Goal: Transaction & Acquisition: Purchase product/service

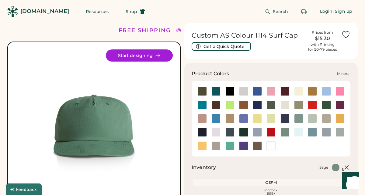
click at [299, 121] on div at bounding box center [298, 118] width 9 height 9
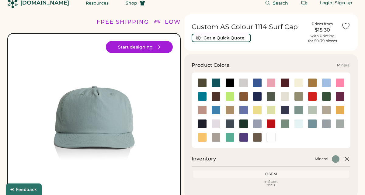
scroll to position [11, 0]
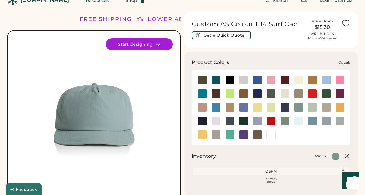
click at [257, 94] on div at bounding box center [257, 93] width 9 height 9
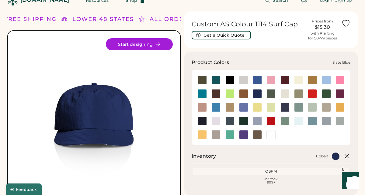
click at [315, 124] on div at bounding box center [312, 121] width 9 height 9
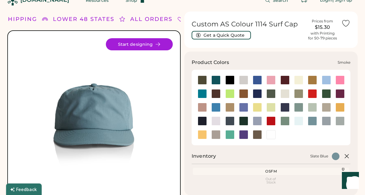
click at [325, 122] on div at bounding box center [326, 121] width 9 height 9
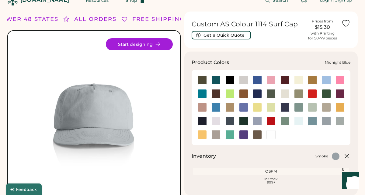
click at [287, 107] on div at bounding box center [284, 107] width 9 height 9
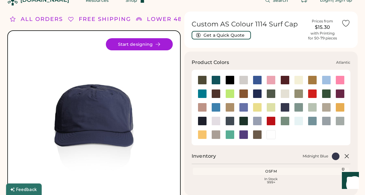
click at [216, 83] on div at bounding box center [215, 80] width 9 height 9
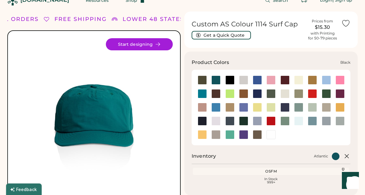
click at [229, 82] on div at bounding box center [229, 80] width 9 height 9
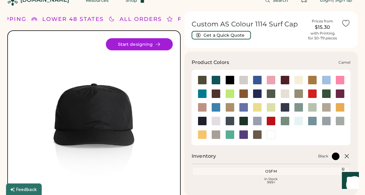
click at [314, 80] on div at bounding box center [312, 80] width 9 height 9
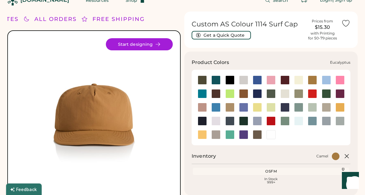
click at [299, 95] on div at bounding box center [298, 93] width 9 height 9
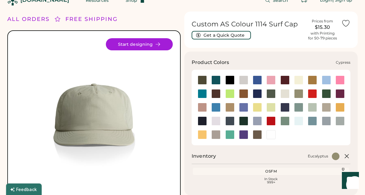
click at [270, 96] on div at bounding box center [270, 93] width 9 height 9
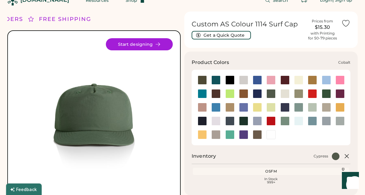
click at [255, 95] on div at bounding box center [257, 93] width 9 height 9
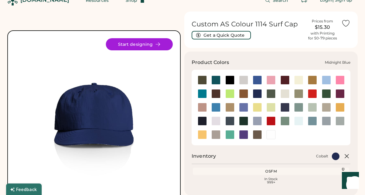
click at [283, 108] on div at bounding box center [284, 107] width 9 height 9
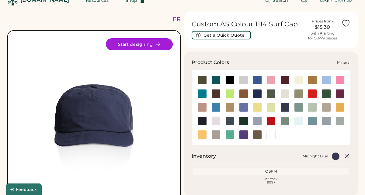
click at [298, 108] on div at bounding box center [298, 107] width 9 height 9
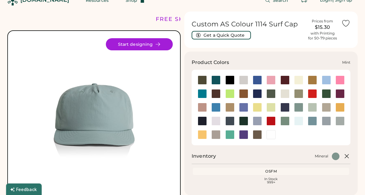
click at [312, 108] on div at bounding box center [312, 107] width 9 height 9
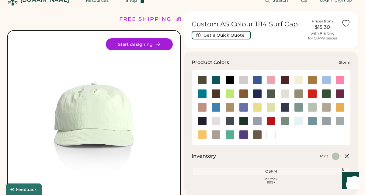
click at [337, 121] on div at bounding box center [339, 121] width 9 height 9
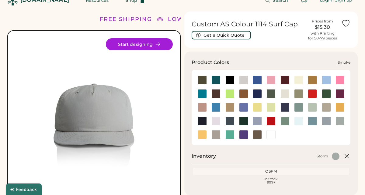
click at [327, 123] on div at bounding box center [326, 121] width 9 height 9
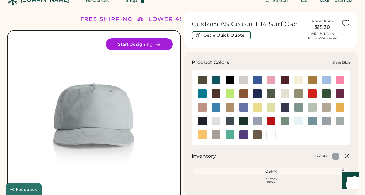
click at [314, 121] on div at bounding box center [312, 121] width 9 height 9
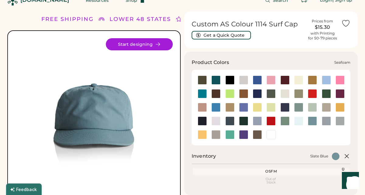
click at [298, 122] on div at bounding box center [298, 121] width 9 height 9
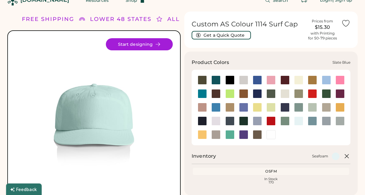
click at [311, 122] on div at bounding box center [312, 121] width 9 height 9
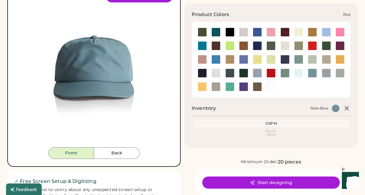
scroll to position [60, 0]
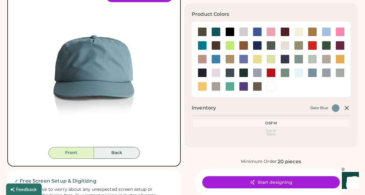
click at [113, 151] on button "Back" at bounding box center [117, 153] width 46 height 12
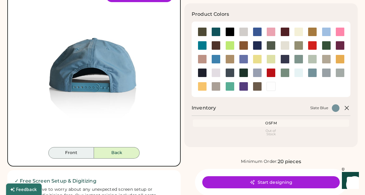
click at [78, 156] on button "Front" at bounding box center [71, 153] width 46 height 12
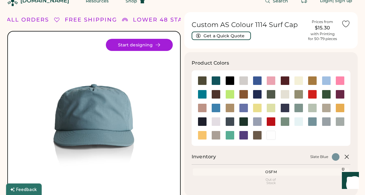
scroll to position [12, 0]
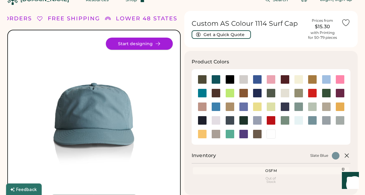
click at [150, 43] on button "Start designing" at bounding box center [139, 44] width 67 height 12
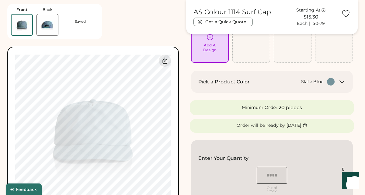
scroll to position [37, 0]
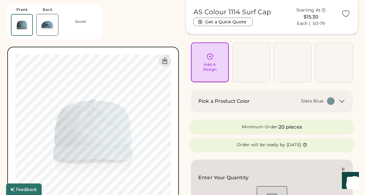
click at [209, 65] on div "Add A Design" at bounding box center [210, 67] width 14 height 10
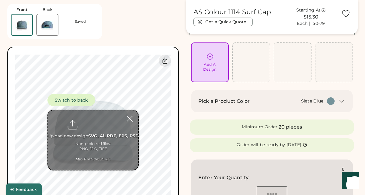
click at [89, 143] on input "file" at bounding box center [93, 141] width 90 height 60
type input "**********"
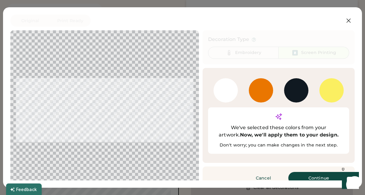
click at [314, 172] on button "Continue" at bounding box center [318, 178] width 61 height 12
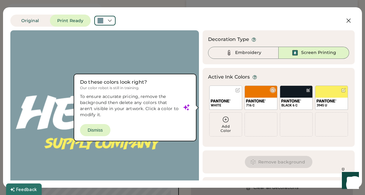
click at [273, 90] on div at bounding box center [272, 90] width 5 height 5
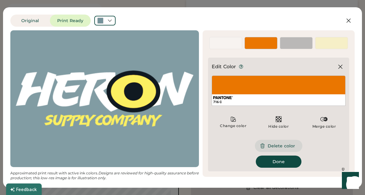
click at [284, 146] on button "Delete color" at bounding box center [278, 146] width 47 height 12
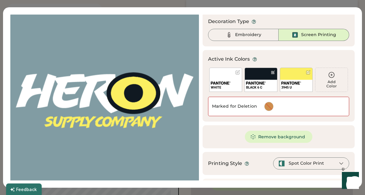
scroll to position [39, 0]
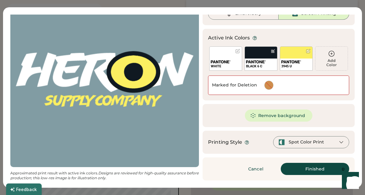
click at [338, 143] on icon at bounding box center [340, 142] width 5 height 5
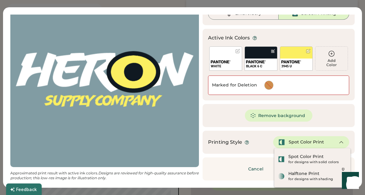
click at [338, 143] on icon at bounding box center [340, 142] width 5 height 5
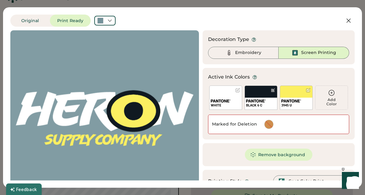
scroll to position [14, 0]
click at [111, 22] on icon at bounding box center [109, 20] width 5 height 5
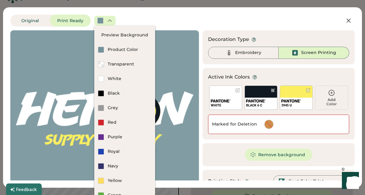
click at [110, 20] on icon at bounding box center [109, 20] width 5 height 5
click at [141, 19] on div "Original Print Ready" at bounding box center [162, 21] width 305 height 12
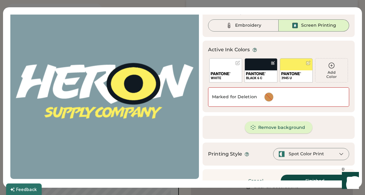
scroll to position [39, 0]
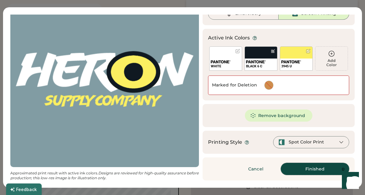
click at [298, 169] on button "Finished" at bounding box center [315, 169] width 68 height 12
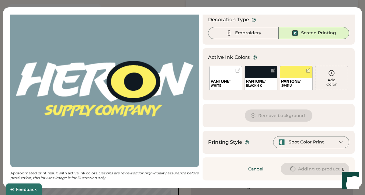
scroll to position [20, 0]
type input "****"
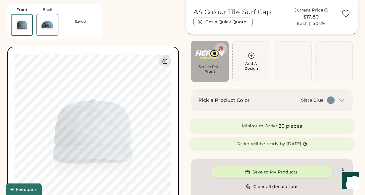
type input "****"
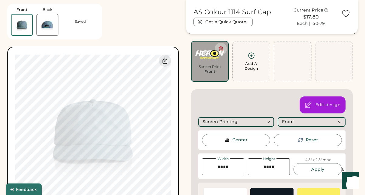
type input "****"
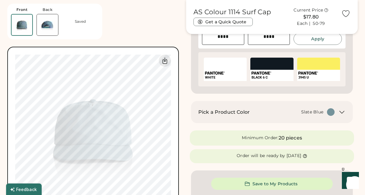
scroll to position [169, 0]
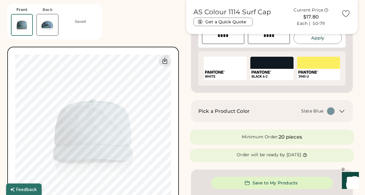
click at [342, 111] on icon at bounding box center [341, 111] width 7 height 7
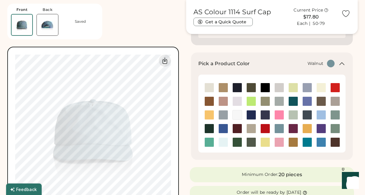
scroll to position [216, 0]
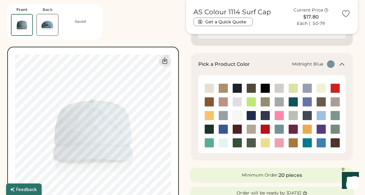
click at [265, 117] on img at bounding box center [264, 115] width 9 height 9
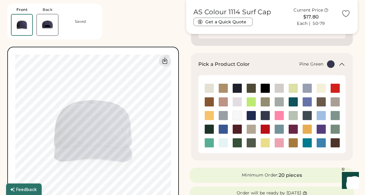
click at [208, 129] on img at bounding box center [209, 129] width 9 height 9
click at [222, 129] on img at bounding box center [223, 129] width 9 height 9
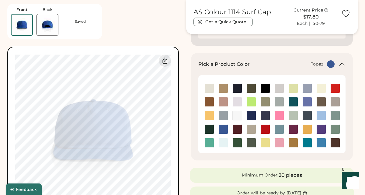
click at [210, 142] on img at bounding box center [209, 143] width 9 height 9
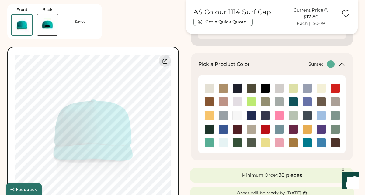
click at [210, 115] on img at bounding box center [209, 115] width 9 height 9
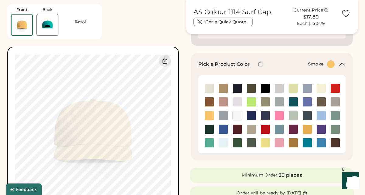
click at [219, 113] on img at bounding box center [223, 115] width 9 height 9
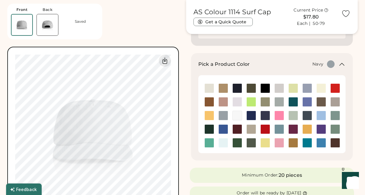
click at [238, 89] on img at bounding box center [236, 88] width 9 height 9
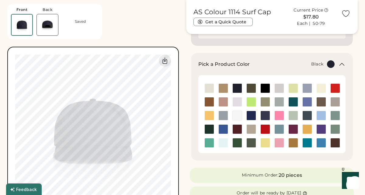
click at [263, 89] on img at bounding box center [264, 88] width 9 height 9
click at [264, 89] on img at bounding box center [264, 88] width 9 height 9
click at [236, 90] on img at bounding box center [236, 88] width 9 height 9
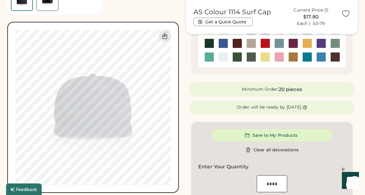
scroll to position [303, 0]
click at [273, 136] on button "Save to My Products" at bounding box center [272, 135] width 122 height 12
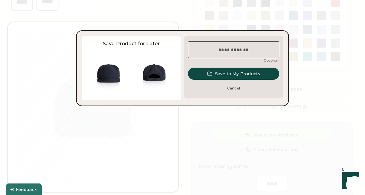
click at [240, 51] on input "input" at bounding box center [233, 49] width 91 height 17
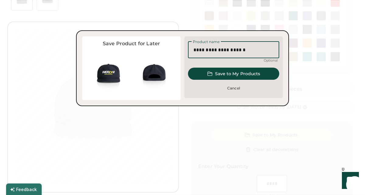
click at [226, 50] on input "input" at bounding box center [233, 49] width 91 height 17
type input "**********"
click at [245, 77] on button "Save to My Products" at bounding box center [233, 74] width 91 height 12
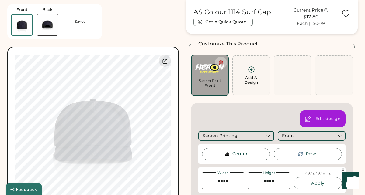
scroll to position [0, 0]
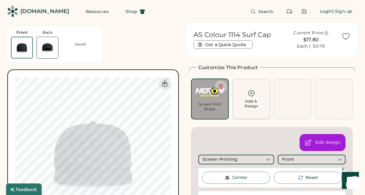
click at [252, 94] on icon at bounding box center [251, 94] width 8 height 8
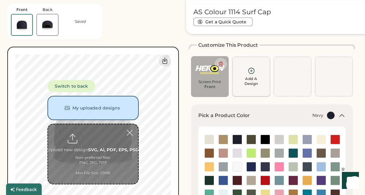
scroll to position [23, 0]
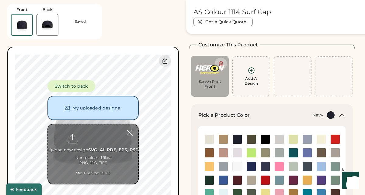
type input "**********"
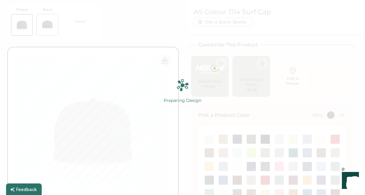
scroll to position [0, 0]
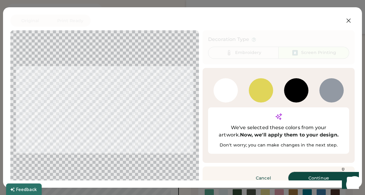
click at [317, 172] on button "Continue" at bounding box center [318, 178] width 61 height 12
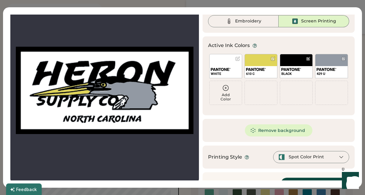
scroll to position [46, 0]
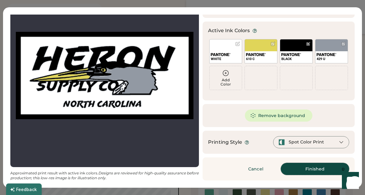
click at [304, 169] on button "Finished" at bounding box center [315, 169] width 68 height 12
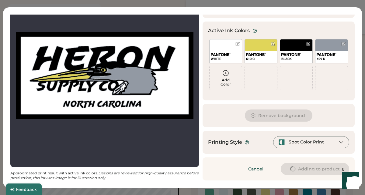
type input "****"
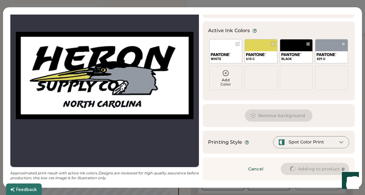
type input "****"
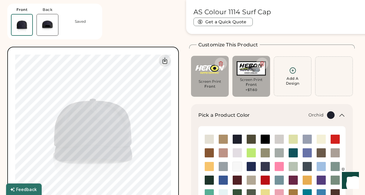
type input "****"
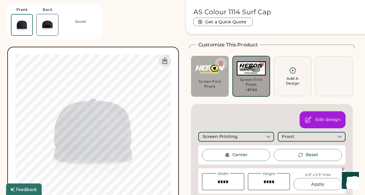
click at [261, 62] on icon at bounding box center [262, 64] width 4 height 5
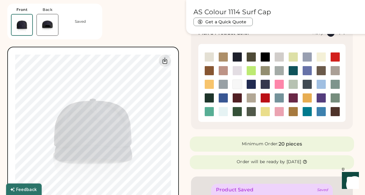
scroll to position [0, 0]
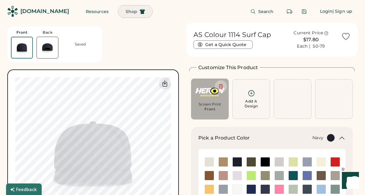
click at [126, 13] on span "Shop" at bounding box center [132, 11] width 12 height 4
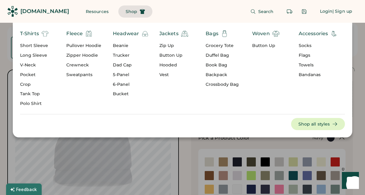
click at [125, 34] on div "Headwear" at bounding box center [126, 33] width 26 height 7
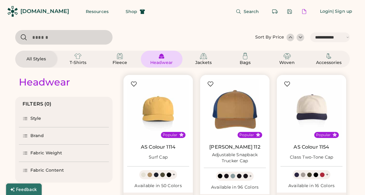
select select "*****"
select select "*"
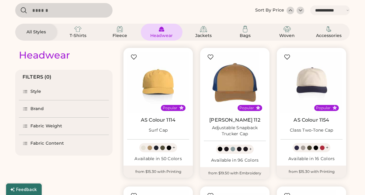
select select "*****"
select select "*"
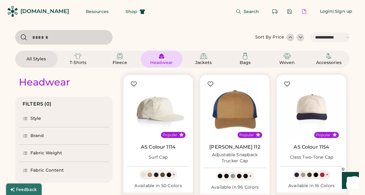
click at [157, 116] on img at bounding box center [158, 110] width 62 height 62
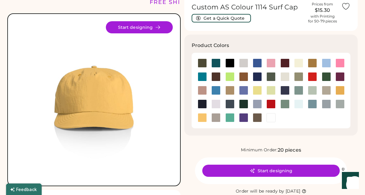
scroll to position [28, 0]
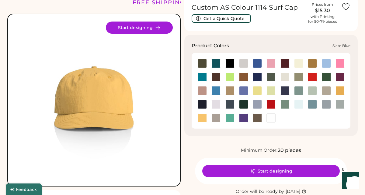
click at [312, 105] on div at bounding box center [312, 104] width 9 height 9
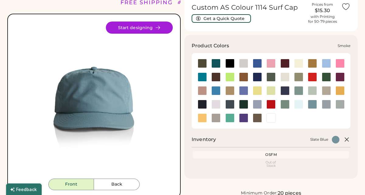
click at [322, 105] on div at bounding box center [326, 104] width 9 height 9
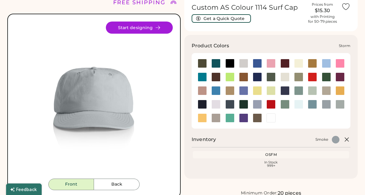
click at [341, 105] on div at bounding box center [339, 104] width 9 height 9
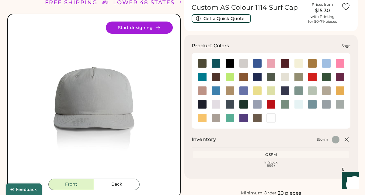
click at [285, 105] on div at bounding box center [284, 104] width 9 height 9
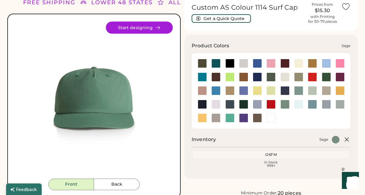
click at [285, 105] on div at bounding box center [284, 104] width 9 height 9
click at [297, 92] on div at bounding box center [298, 90] width 9 height 9
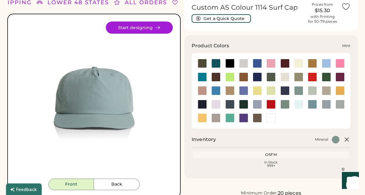
click at [311, 92] on div at bounding box center [312, 90] width 9 height 9
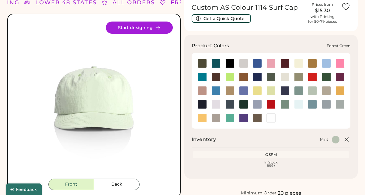
click at [324, 76] on div at bounding box center [326, 77] width 9 height 9
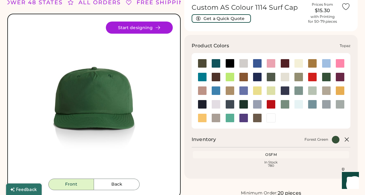
click at [231, 118] on div at bounding box center [229, 118] width 9 height 9
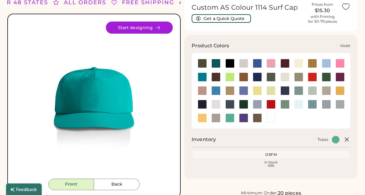
click at [244, 118] on div at bounding box center [243, 118] width 9 height 9
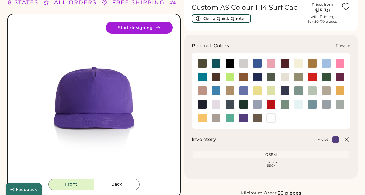
click at [256, 106] on div at bounding box center [257, 104] width 9 height 9
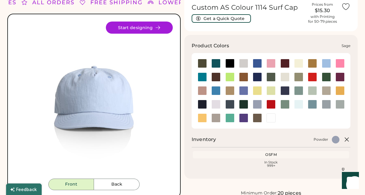
click at [286, 105] on div at bounding box center [284, 104] width 9 height 9
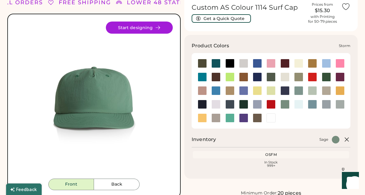
click at [336, 105] on div at bounding box center [339, 104] width 9 height 9
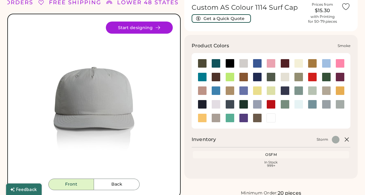
click at [328, 105] on div at bounding box center [326, 104] width 9 height 9
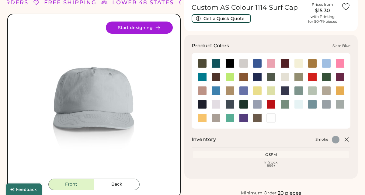
click at [310, 105] on div at bounding box center [312, 104] width 9 height 9
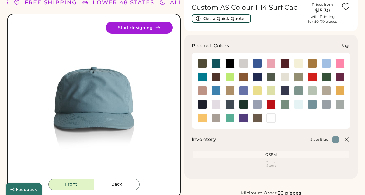
click at [284, 106] on div at bounding box center [284, 104] width 9 height 9
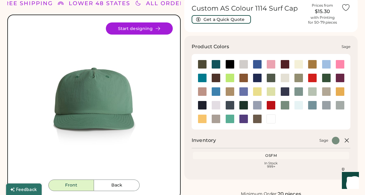
scroll to position [27, 0]
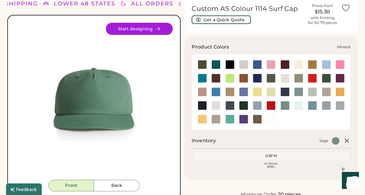
click at [299, 91] on div at bounding box center [298, 92] width 9 height 9
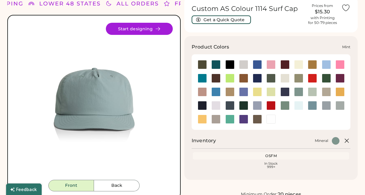
click at [311, 93] on div at bounding box center [312, 92] width 9 height 9
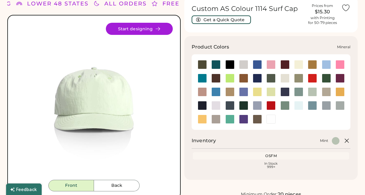
click at [301, 92] on div at bounding box center [298, 92] width 9 height 9
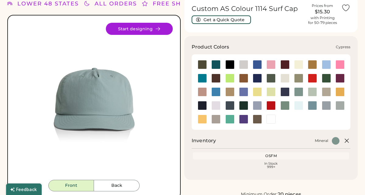
click at [270, 79] on div at bounding box center [270, 78] width 9 height 9
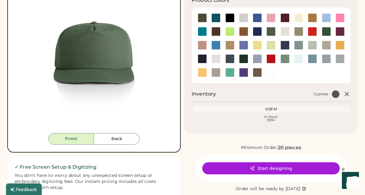
scroll to position [76, 0]
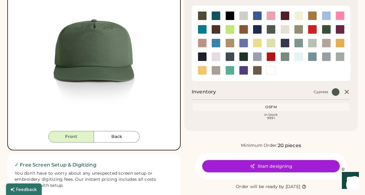
click at [259, 166] on button "Start designing" at bounding box center [270, 166] width 137 height 12
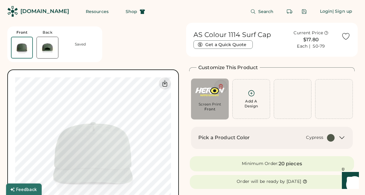
click at [220, 85] on icon at bounding box center [221, 86] width 4 height 5
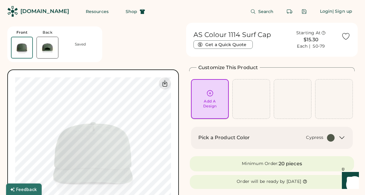
click at [211, 96] on icon at bounding box center [210, 94] width 6 height 6
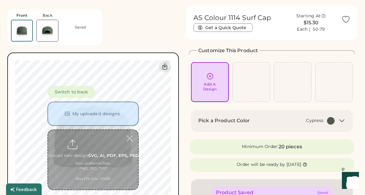
scroll to position [23, 0]
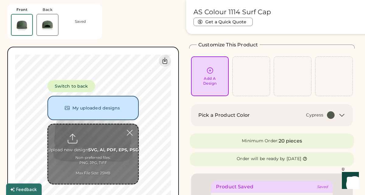
type input "**********"
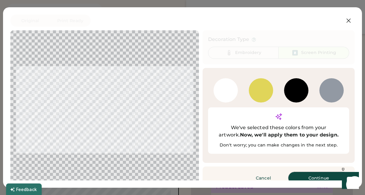
click at [309, 172] on button "Continue" at bounding box center [318, 178] width 61 height 12
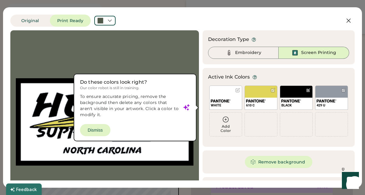
click at [98, 130] on div at bounding box center [104, 122] width 177 height 173
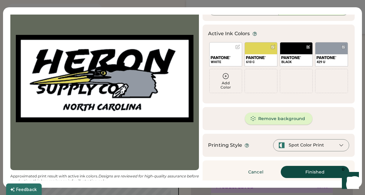
scroll to position [46, 0]
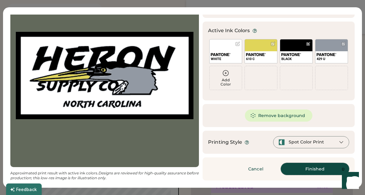
click at [314, 170] on button "Finished" at bounding box center [315, 169] width 68 height 12
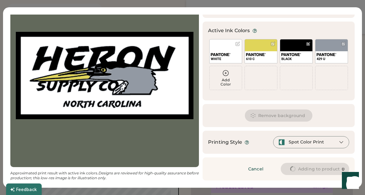
type input "****"
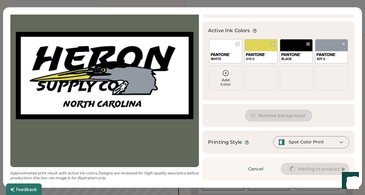
type input "****"
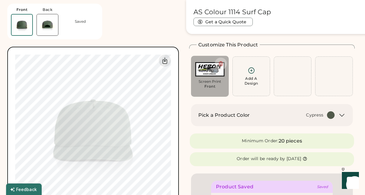
type input "****"
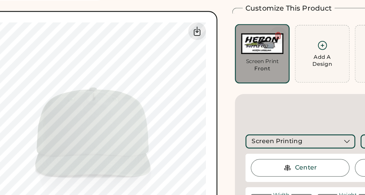
click at [221, 63] on icon at bounding box center [221, 64] width 4 height 5
type input "****"
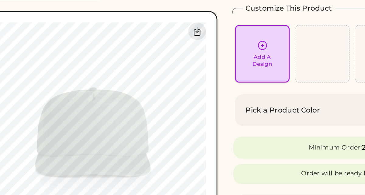
click at [210, 72] on icon at bounding box center [210, 71] width 6 height 6
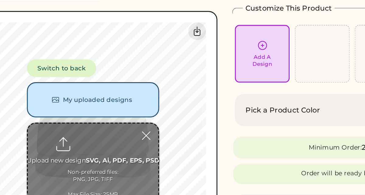
type input "**********"
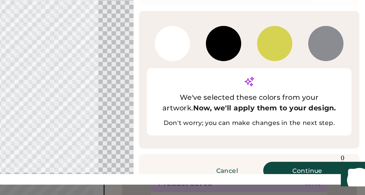
scroll to position [24, 0]
click at [318, 172] on button "Continue" at bounding box center [318, 178] width 61 height 12
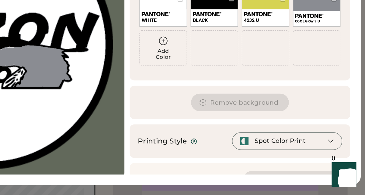
scroll to position [46, 0]
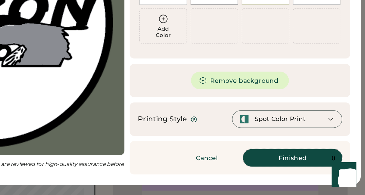
click at [310, 172] on button "Finished" at bounding box center [315, 169] width 68 height 12
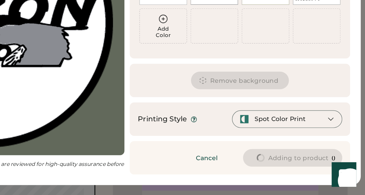
type input "****"
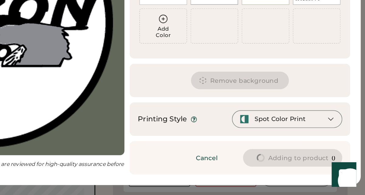
type input "****"
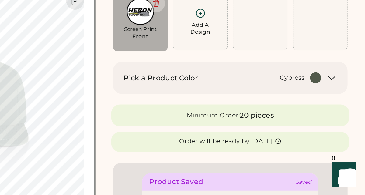
type input "****"
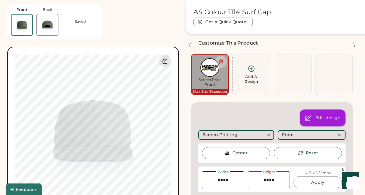
scroll to position [29, 0]
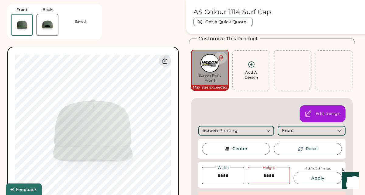
type input "****"
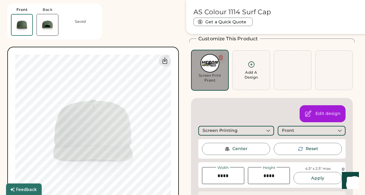
click at [221, 56] on icon at bounding box center [221, 58] width 4 height 5
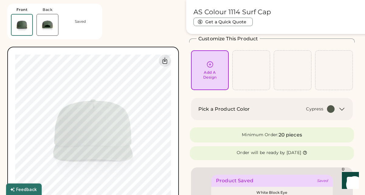
click at [211, 66] on icon at bounding box center [210, 65] width 8 height 8
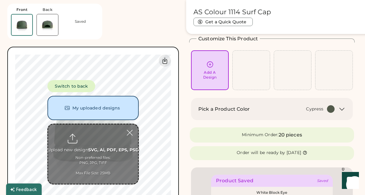
type input "**********"
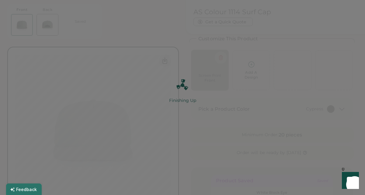
scroll to position [0, 0]
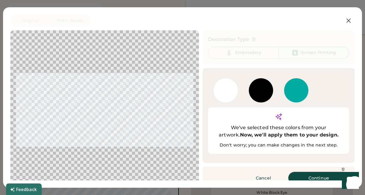
click at [308, 172] on button "Continue" at bounding box center [318, 178] width 61 height 12
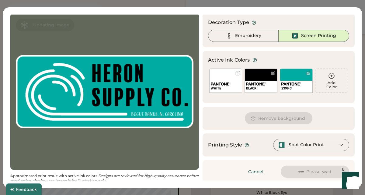
scroll to position [20, 0]
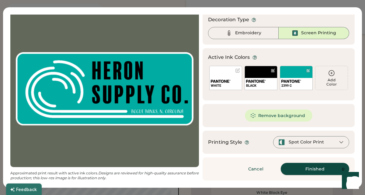
click at [308, 172] on button "Finished" at bounding box center [315, 169] width 68 height 12
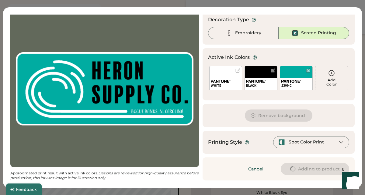
type input "****"
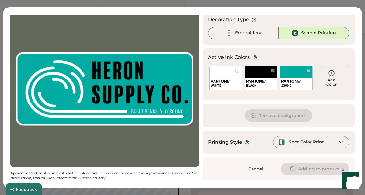
type input "****"
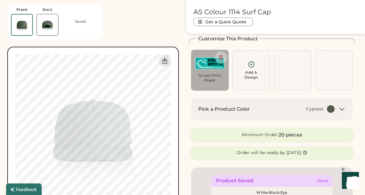
type input "****"
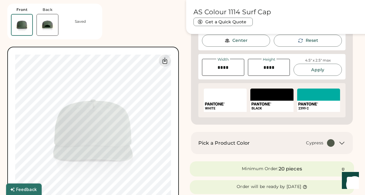
scroll to position [138, 0]
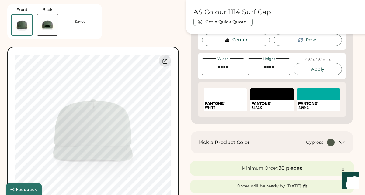
click at [341, 143] on icon at bounding box center [341, 143] width 5 height 2
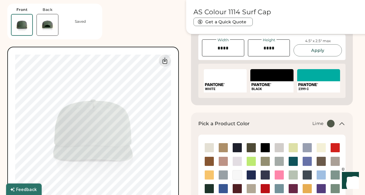
scroll to position [157, 0]
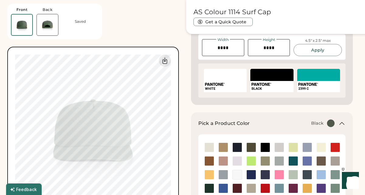
click at [266, 148] on img at bounding box center [264, 147] width 9 height 9
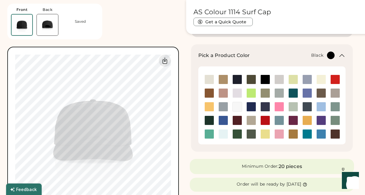
scroll to position [225, 0]
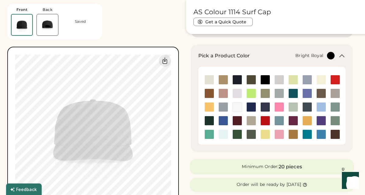
click at [222, 122] on img at bounding box center [223, 120] width 9 height 9
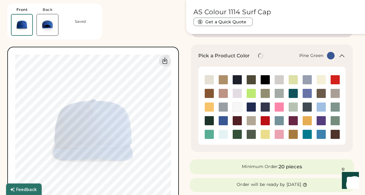
click at [210, 120] on img at bounding box center [209, 120] width 9 height 9
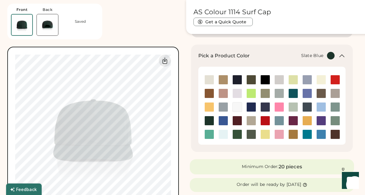
click at [280, 121] on img at bounding box center [278, 120] width 9 height 9
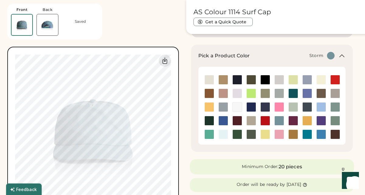
click at [279, 95] on img at bounding box center [278, 93] width 9 height 9
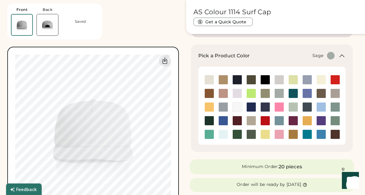
click at [334, 120] on img at bounding box center [334, 120] width 9 height 9
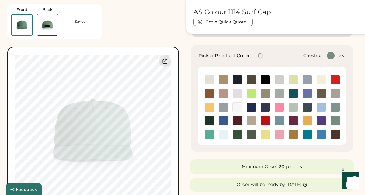
click at [334, 132] on img at bounding box center [334, 134] width 9 height 9
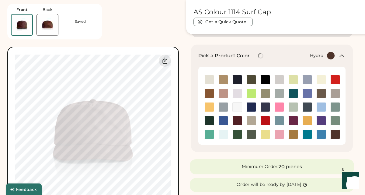
click at [319, 134] on img at bounding box center [320, 134] width 9 height 9
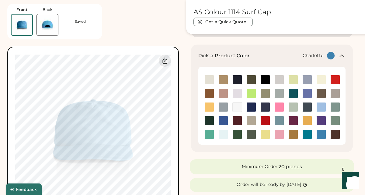
click at [306, 133] on img at bounding box center [306, 134] width 9 height 9
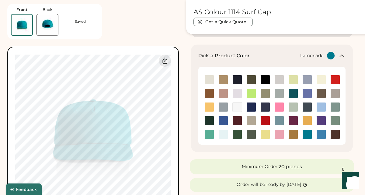
click at [266, 134] on img at bounding box center [264, 134] width 9 height 9
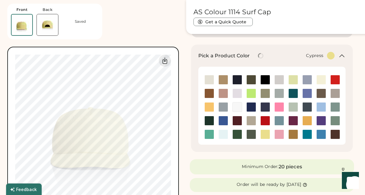
click at [250, 135] on img at bounding box center [250, 134] width 9 height 9
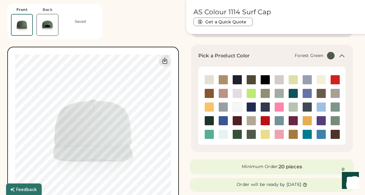
click at [237, 134] on img at bounding box center [236, 134] width 9 height 9
click at [253, 105] on img at bounding box center [250, 107] width 9 height 9
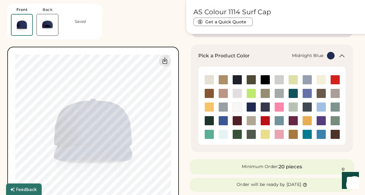
click at [266, 108] on img at bounding box center [264, 107] width 9 height 9
click at [236, 77] on img at bounding box center [236, 79] width 9 height 9
click at [265, 84] on img at bounding box center [264, 79] width 9 height 9
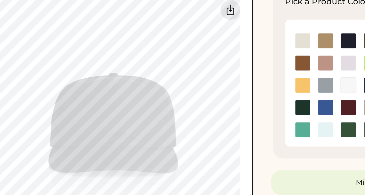
scroll to position [225, 0]
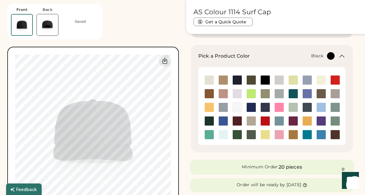
type input "****"
click at [182, 139] on div "Front Back Saving... Switch to back My uploaded designs Upload new design SVG, …" at bounding box center [182, 170] width 350 height 744
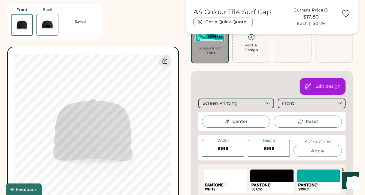
scroll to position [57, 0]
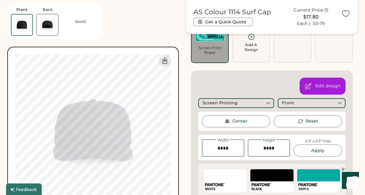
type input "****"
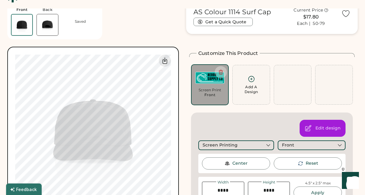
scroll to position [0, 0]
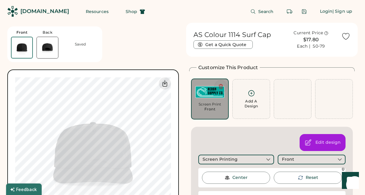
click at [219, 88] on icon at bounding box center [220, 86] width 5 height 5
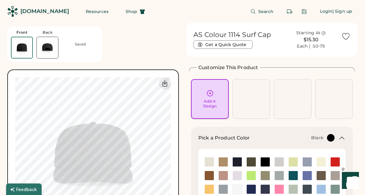
click at [210, 94] on icon at bounding box center [210, 94] width 8 height 8
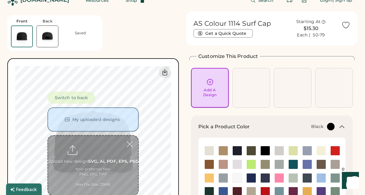
scroll to position [23, 0]
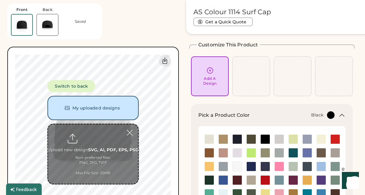
click at [93, 152] on input "file" at bounding box center [93, 155] width 90 height 60
click at [214, 74] on div "Add A Design" at bounding box center [209, 76] width 29 height 19
type input "**********"
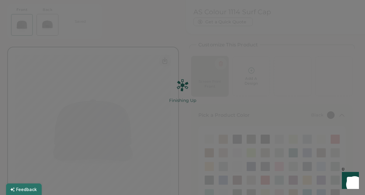
scroll to position [0, 0]
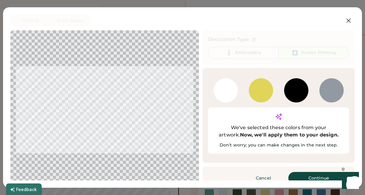
click at [314, 172] on button "Continue" at bounding box center [318, 178] width 61 height 12
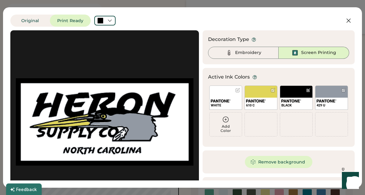
click at [228, 122] on icon at bounding box center [225, 119] width 7 height 7
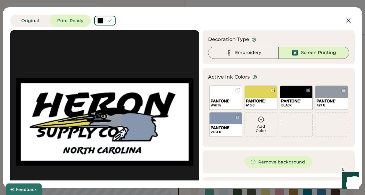
click at [261, 121] on icon at bounding box center [260, 119] width 7 height 7
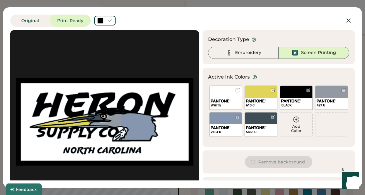
click at [295, 123] on icon at bounding box center [295, 119] width 7 height 7
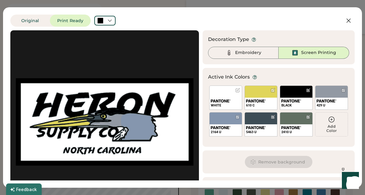
click at [336, 121] on div "Add Color" at bounding box center [331, 125] width 32 height 24
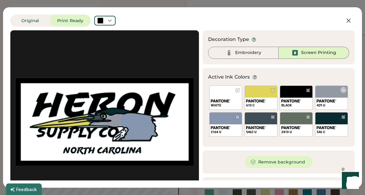
click at [330, 93] on div "429 U" at bounding box center [331, 98] width 33 height 24
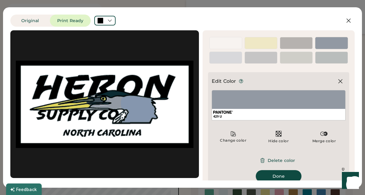
click at [281, 174] on button "Done" at bounding box center [279, 176] width 46 height 12
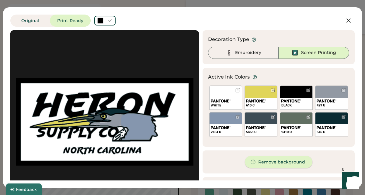
scroll to position [46, 0]
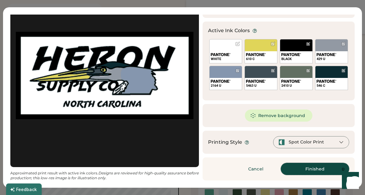
click at [311, 169] on button "Finished" at bounding box center [315, 169] width 68 height 12
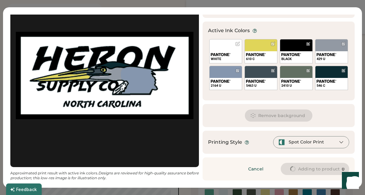
type input "****"
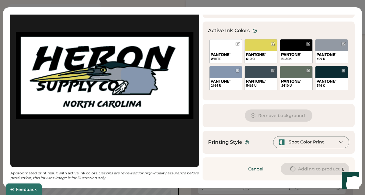
type input "****"
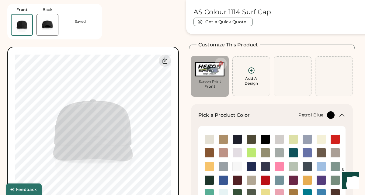
type input "****"
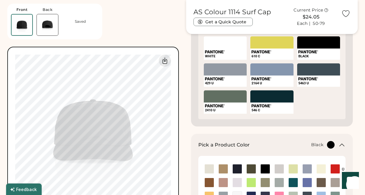
scroll to position [0, 0]
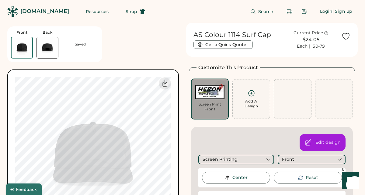
click at [221, 86] on icon at bounding box center [220, 86] width 5 height 5
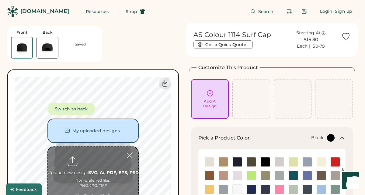
type input "**********"
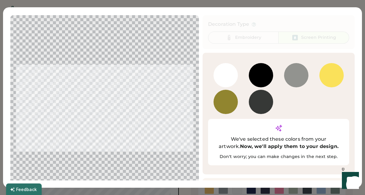
scroll to position [25, 0]
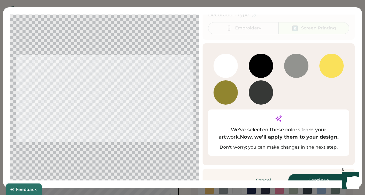
click at [320, 174] on button "Continue" at bounding box center [318, 180] width 61 height 12
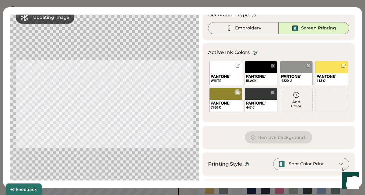
click at [224, 93] on div "7760 C" at bounding box center [225, 100] width 33 height 24
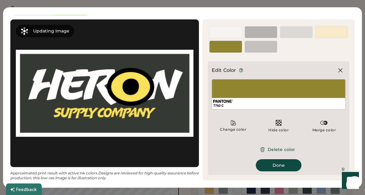
scroll to position [11, 0]
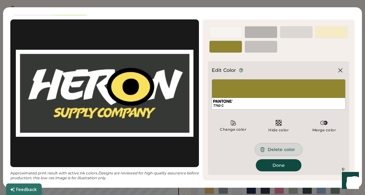
click at [270, 150] on button "Delete color" at bounding box center [278, 150] width 47 height 12
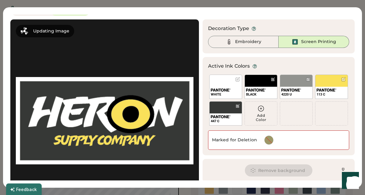
scroll to position [22, 0]
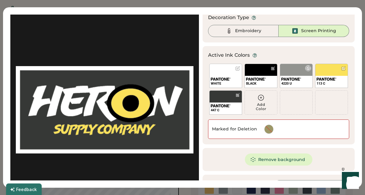
click at [308, 67] on div at bounding box center [308, 68] width 5 height 5
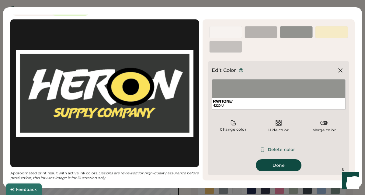
scroll to position [11, 0]
click at [279, 150] on button "Delete color" at bounding box center [278, 150] width 47 height 12
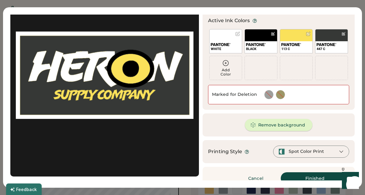
scroll to position [66, 0]
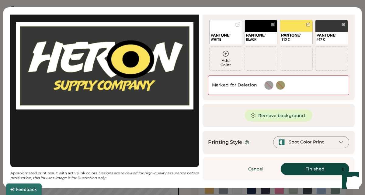
click at [307, 172] on button "Finished" at bounding box center [315, 169] width 68 height 12
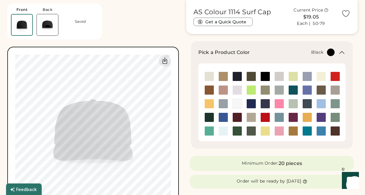
scroll to position [256, 0]
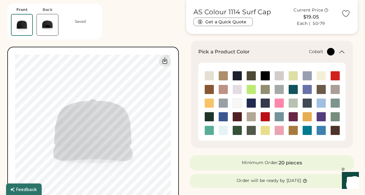
click at [252, 104] on img at bounding box center [250, 103] width 9 height 9
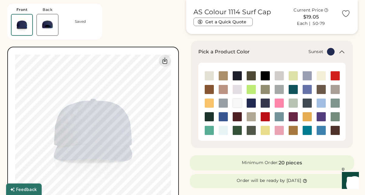
click at [210, 101] on img at bounding box center [209, 103] width 9 height 9
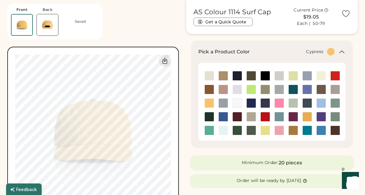
click at [250, 132] on img at bounding box center [250, 130] width 9 height 9
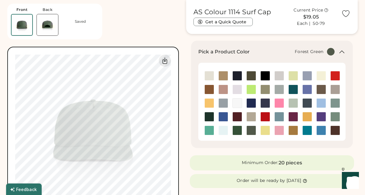
click at [238, 130] on img at bounding box center [236, 130] width 9 height 9
click at [209, 116] on img at bounding box center [209, 116] width 9 height 9
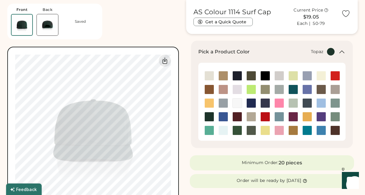
click at [211, 131] on img at bounding box center [209, 130] width 9 height 9
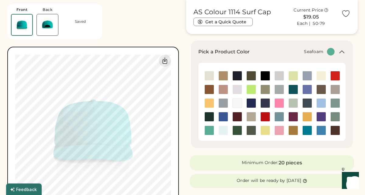
click at [221, 131] on img at bounding box center [223, 130] width 9 height 9
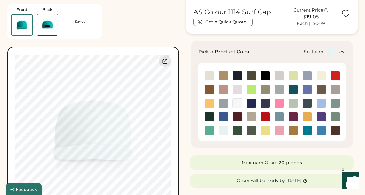
click at [222, 132] on img at bounding box center [223, 130] width 9 height 9
click at [320, 133] on img at bounding box center [320, 130] width 9 height 9
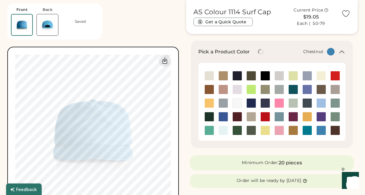
click at [336, 129] on img at bounding box center [334, 130] width 9 height 9
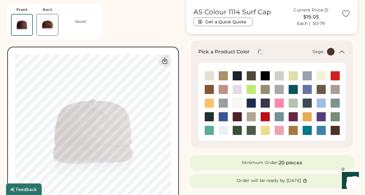
click at [336, 114] on img at bounding box center [334, 116] width 9 height 9
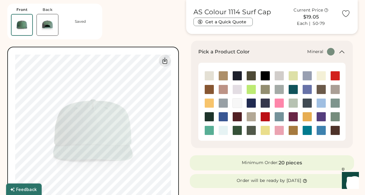
click at [333, 102] on img at bounding box center [334, 103] width 9 height 9
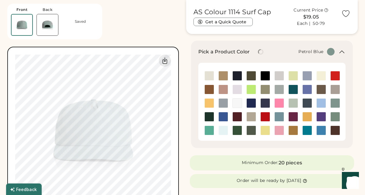
click at [307, 102] on img at bounding box center [306, 103] width 9 height 9
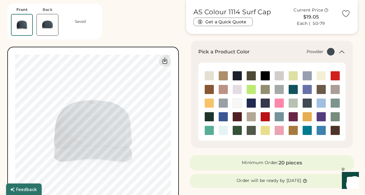
click at [305, 79] on img at bounding box center [306, 75] width 9 height 9
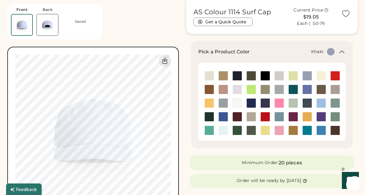
click at [222, 77] on img at bounding box center [223, 75] width 9 height 9
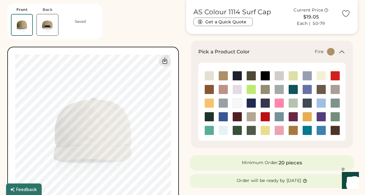
click at [335, 74] on img at bounding box center [334, 75] width 9 height 9
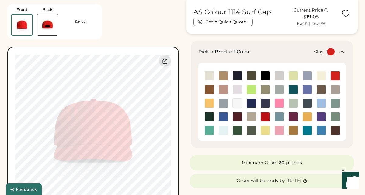
click at [208, 89] on img at bounding box center [209, 89] width 9 height 9
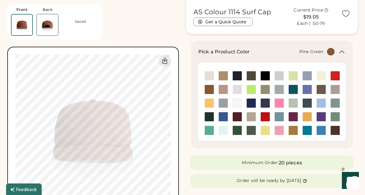
click at [209, 117] on img at bounding box center [209, 116] width 9 height 9
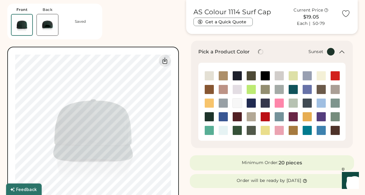
click at [208, 105] on img at bounding box center [209, 103] width 9 height 9
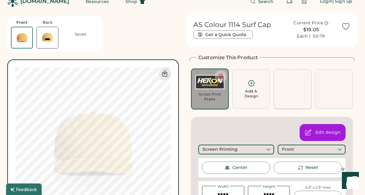
scroll to position [0, 0]
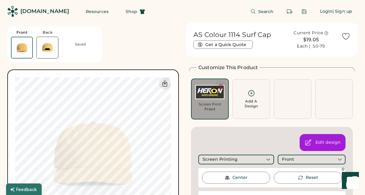
click at [221, 87] on icon at bounding box center [220, 86] width 5 height 5
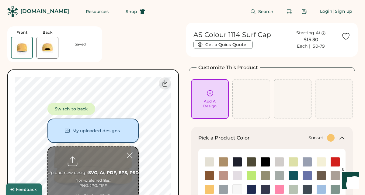
click at [210, 97] on icon at bounding box center [210, 94] width 8 height 8
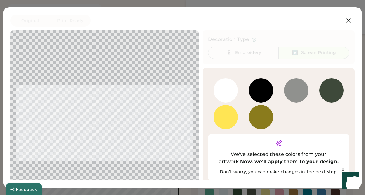
scroll to position [25, 0]
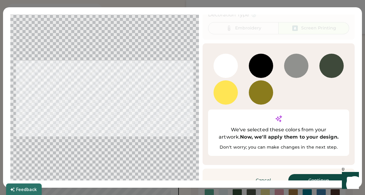
click at [320, 174] on button "Continue" at bounding box center [318, 180] width 61 height 12
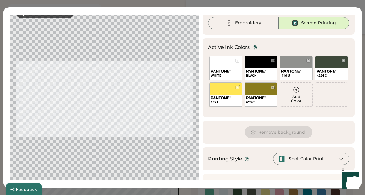
scroll to position [40, 0]
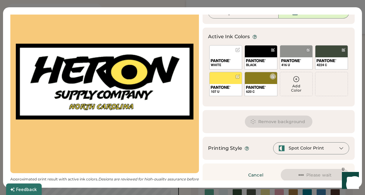
click at [260, 78] on div "620 C" at bounding box center [260, 84] width 33 height 24
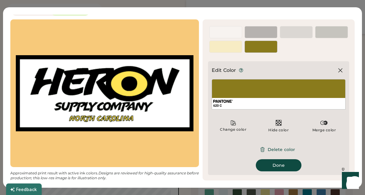
scroll to position [11, 0]
click at [279, 150] on button "Delete color" at bounding box center [278, 150] width 47 height 12
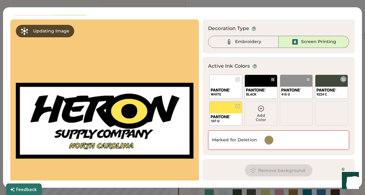
click at [326, 82] on div "4224 C" at bounding box center [331, 87] width 33 height 24
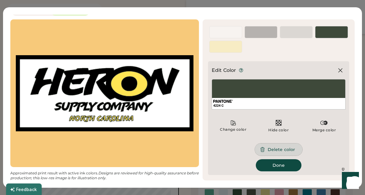
click at [279, 149] on button "Delete color" at bounding box center [278, 150] width 47 height 12
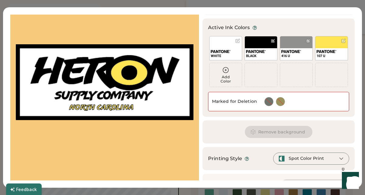
scroll to position [66, 0]
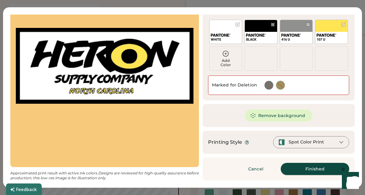
click at [312, 169] on button "Finished" at bounding box center [315, 169] width 68 height 12
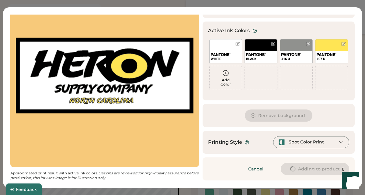
scroll to position [46, 0]
click at [294, 47] on div "416 U" at bounding box center [296, 51] width 33 height 24
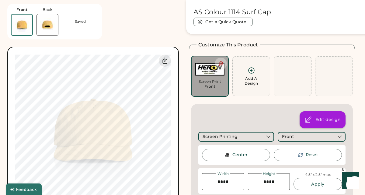
click at [323, 121] on div "Edit design" at bounding box center [327, 120] width 25 height 6
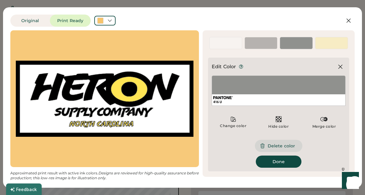
click at [279, 145] on button "Delete color" at bounding box center [278, 146] width 47 height 12
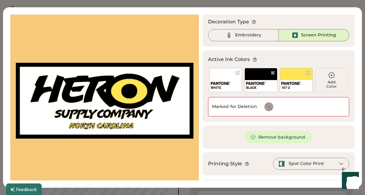
scroll to position [39, 0]
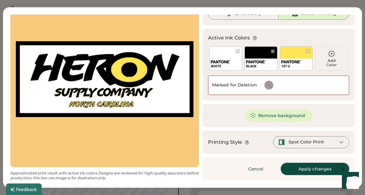
click at [303, 169] on button "Apply changes" at bounding box center [315, 169] width 68 height 12
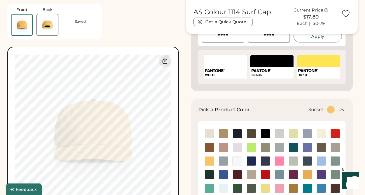
scroll to position [171, 0]
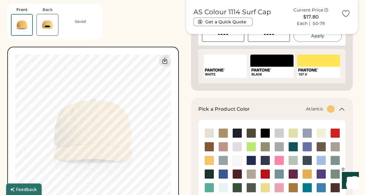
click at [293, 149] on img at bounding box center [292, 147] width 9 height 9
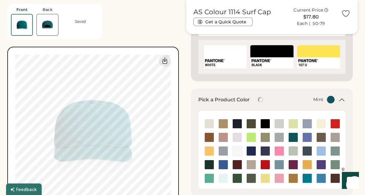
scroll to position [183, 0]
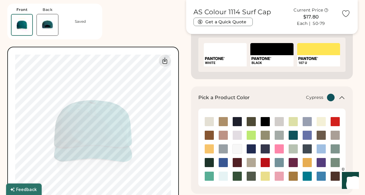
click at [248, 178] on img at bounding box center [250, 176] width 9 height 9
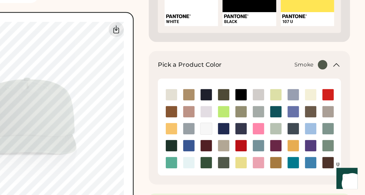
scroll to position [191, 0]
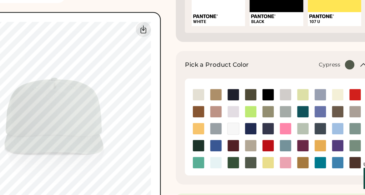
click at [249, 168] on img at bounding box center [250, 168] width 9 height 9
click at [251, 170] on img at bounding box center [250, 168] width 9 height 9
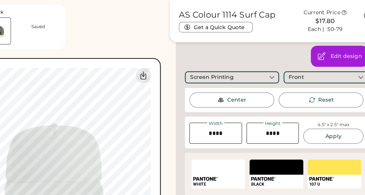
scroll to position [0, 0]
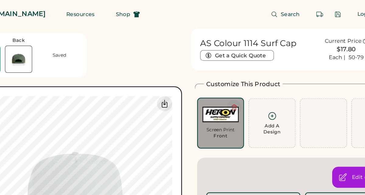
click at [219, 86] on icon at bounding box center [221, 86] width 4 height 5
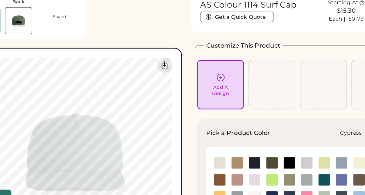
click at [211, 93] on icon at bounding box center [210, 94] width 8 height 8
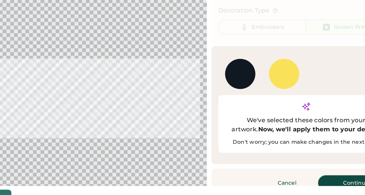
click at [312, 172] on button "Continue" at bounding box center [318, 178] width 61 height 12
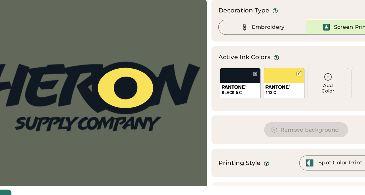
scroll to position [20, 0]
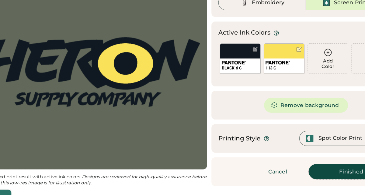
click at [302, 170] on button "Finished" at bounding box center [315, 169] width 68 height 12
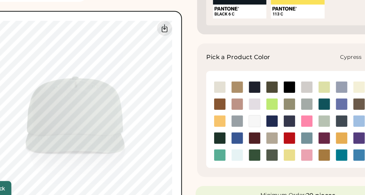
scroll to position [201, 0]
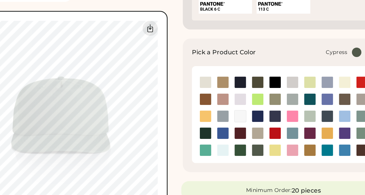
click at [250, 160] on img at bounding box center [250, 158] width 9 height 9
click at [223, 143] on img at bounding box center [223, 145] width 9 height 9
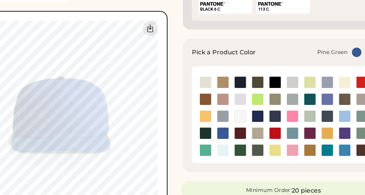
click at [207, 145] on img at bounding box center [209, 145] width 9 height 9
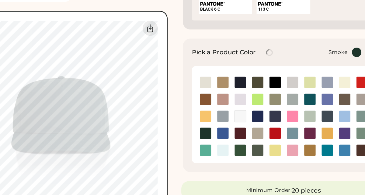
click at [222, 133] on img at bounding box center [223, 131] width 9 height 9
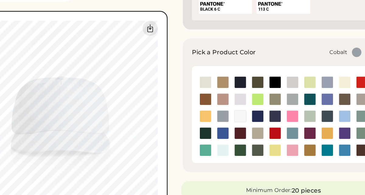
click at [253, 133] on img at bounding box center [250, 131] width 9 height 9
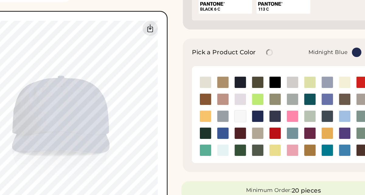
click at [264, 130] on img at bounding box center [264, 131] width 9 height 9
click at [222, 104] on img at bounding box center [223, 104] width 9 height 9
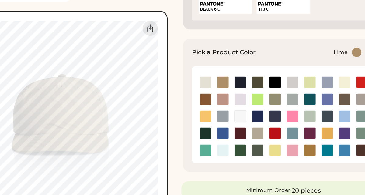
click at [294, 103] on img at bounding box center [292, 104] width 9 height 9
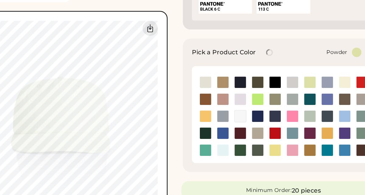
click at [305, 105] on img at bounding box center [306, 104] width 9 height 9
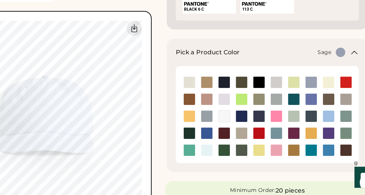
click at [334, 146] on img at bounding box center [334, 145] width 9 height 9
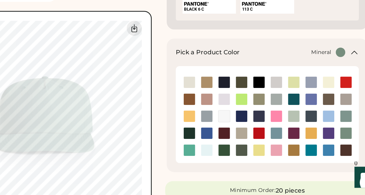
click at [335, 132] on img at bounding box center [334, 131] width 9 height 9
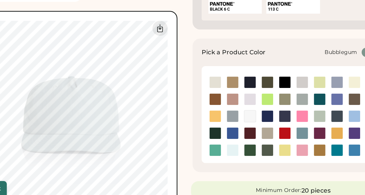
click at [281, 161] on img at bounding box center [278, 158] width 9 height 9
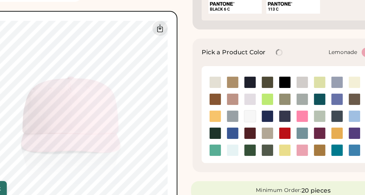
click at [262, 160] on img at bounding box center [264, 158] width 9 height 9
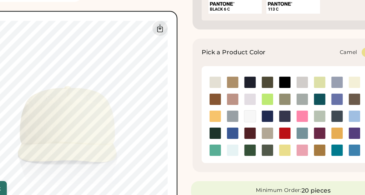
click at [296, 158] on img at bounding box center [292, 158] width 9 height 9
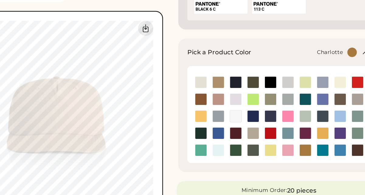
scroll to position [203, 0]
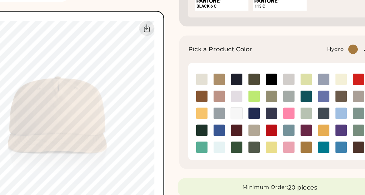
click at [320, 154] on img at bounding box center [320, 156] width 9 height 9
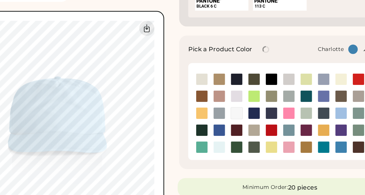
click at [305, 154] on img at bounding box center [306, 156] width 9 height 9
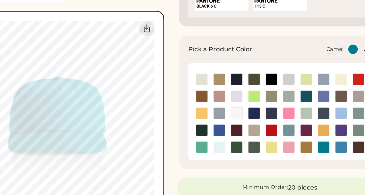
click at [292, 157] on img at bounding box center [292, 156] width 9 height 9
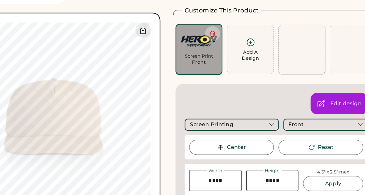
scroll to position [0, 0]
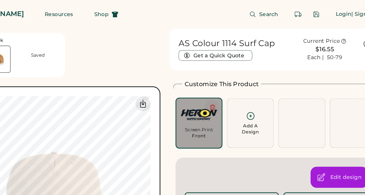
click at [220, 88] on icon at bounding box center [220, 86] width 5 height 5
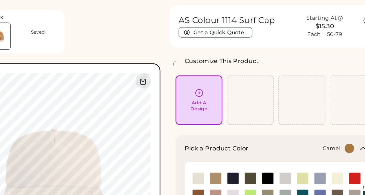
scroll to position [7, 0]
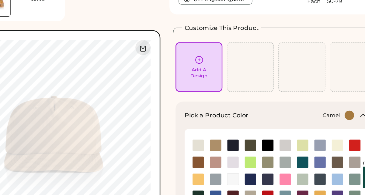
click at [210, 88] on icon at bounding box center [210, 86] width 8 height 8
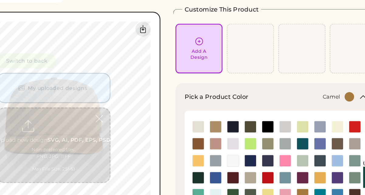
scroll to position [23, 0]
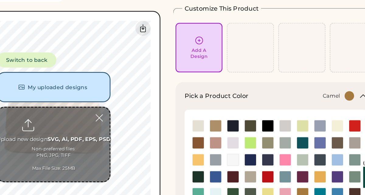
type input "**********"
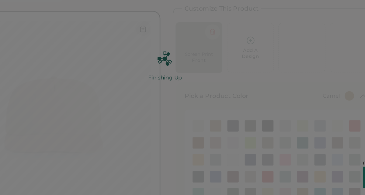
scroll to position [0, 0]
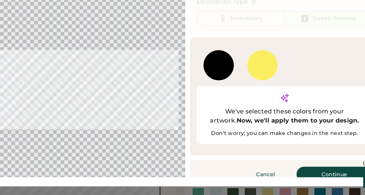
click at [323, 172] on button "Continue" at bounding box center [318, 178] width 61 height 12
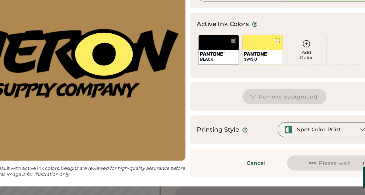
scroll to position [95, 0]
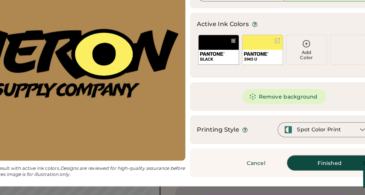
click at [312, 169] on button "Finished" at bounding box center [315, 169] width 68 height 12
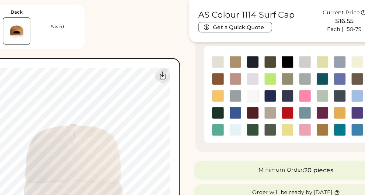
scroll to position [250, 0]
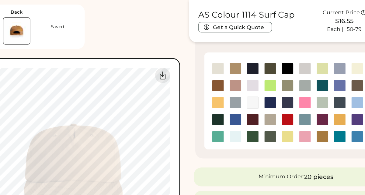
click at [251, 113] on img at bounding box center [250, 109] width 9 height 9
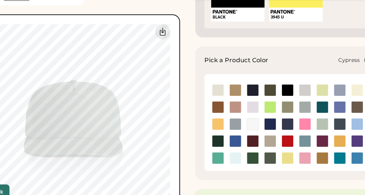
scroll to position [206, 0]
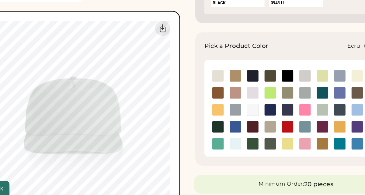
click at [207, 99] on img at bounding box center [209, 99] width 9 height 9
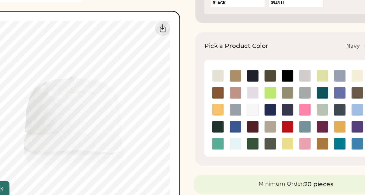
click at [238, 98] on img at bounding box center [236, 99] width 9 height 9
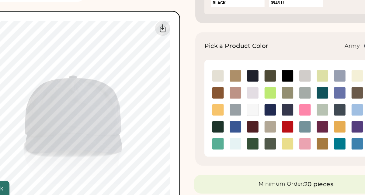
click at [251, 100] on img at bounding box center [250, 99] width 9 height 9
click at [264, 100] on img at bounding box center [264, 99] width 9 height 9
click at [291, 101] on img at bounding box center [292, 99] width 9 height 9
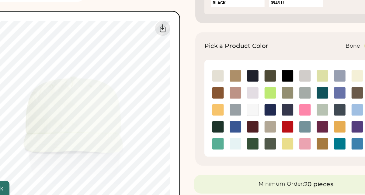
click at [278, 100] on img at bounding box center [278, 99] width 9 height 9
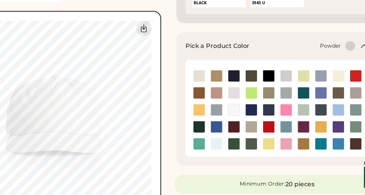
click at [305, 101] on img at bounding box center [306, 99] width 9 height 9
click at [330, 99] on img at bounding box center [334, 99] width 9 height 9
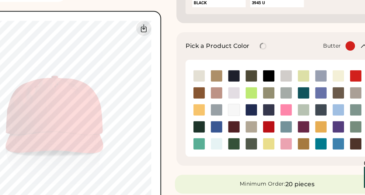
click at [321, 100] on img at bounding box center [320, 99] width 9 height 9
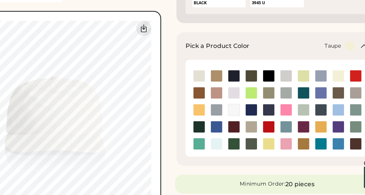
click at [333, 112] on img at bounding box center [334, 112] width 9 height 9
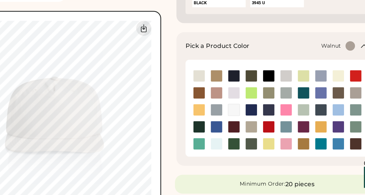
click at [321, 112] on img at bounding box center [320, 112] width 9 height 9
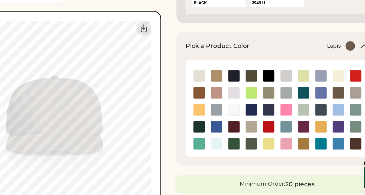
click at [305, 112] on img at bounding box center [306, 112] width 9 height 9
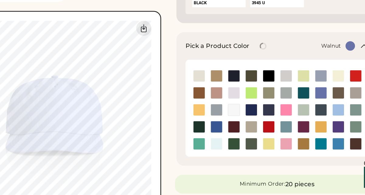
click at [322, 115] on img at bounding box center [320, 112] width 9 height 9
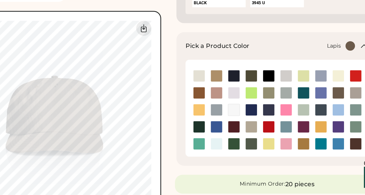
click at [308, 113] on img at bounding box center [306, 112] width 9 height 9
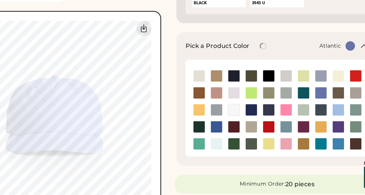
click at [293, 111] on img at bounding box center [292, 112] width 9 height 9
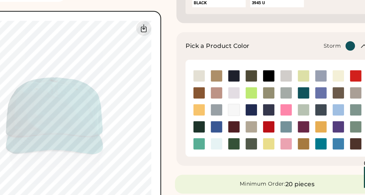
click at [278, 112] on img at bounding box center [278, 112] width 9 height 9
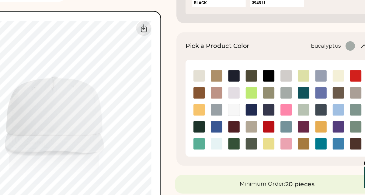
click at [266, 112] on img at bounding box center [264, 112] width 9 height 9
click at [250, 111] on img at bounding box center [250, 112] width 9 height 9
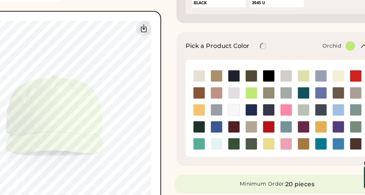
click at [236, 112] on img at bounding box center [236, 112] width 9 height 9
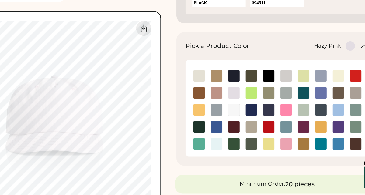
click at [223, 114] on img at bounding box center [223, 112] width 9 height 9
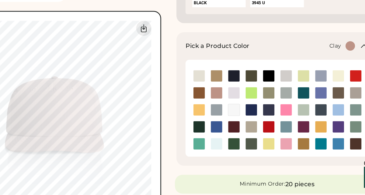
click at [210, 113] on img at bounding box center [209, 112] width 9 height 9
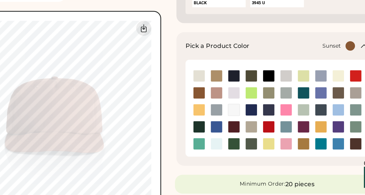
click at [208, 127] on img at bounding box center [209, 126] width 9 height 9
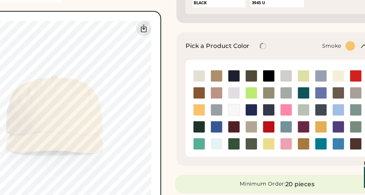
click at [222, 128] on img at bounding box center [223, 126] width 9 height 9
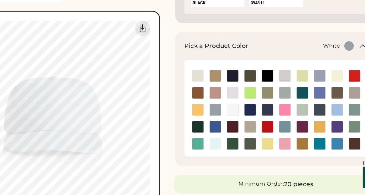
click at [239, 126] on img at bounding box center [236, 126] width 9 height 9
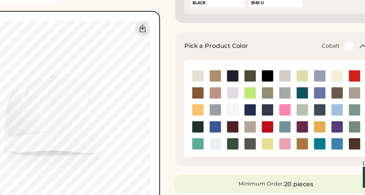
click at [251, 126] on img at bounding box center [250, 126] width 9 height 9
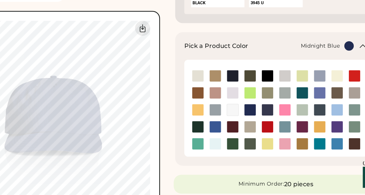
click at [264, 127] on img at bounding box center [264, 126] width 9 height 9
click at [278, 127] on img at bounding box center [278, 126] width 9 height 9
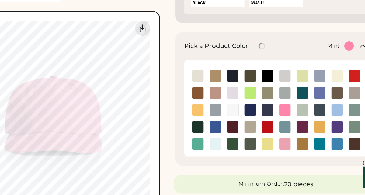
click at [293, 126] on img at bounding box center [292, 126] width 9 height 9
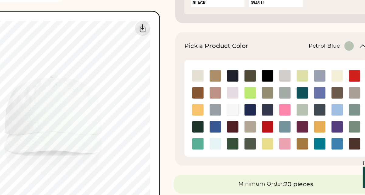
click at [304, 126] on img at bounding box center [306, 126] width 9 height 9
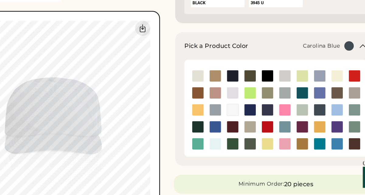
click at [319, 127] on img at bounding box center [320, 126] width 9 height 9
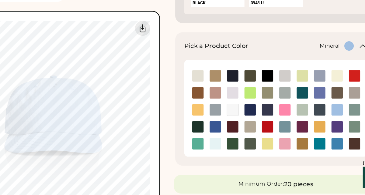
click at [333, 127] on img at bounding box center [334, 126] width 9 height 9
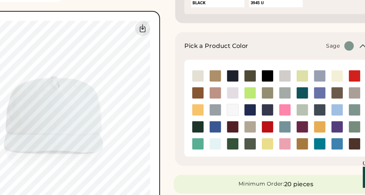
click at [332, 140] on img at bounding box center [334, 140] width 9 height 9
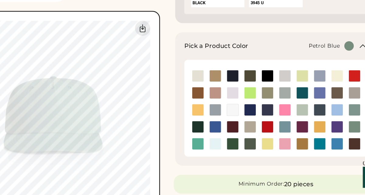
click at [308, 127] on img at bounding box center [306, 126] width 9 height 9
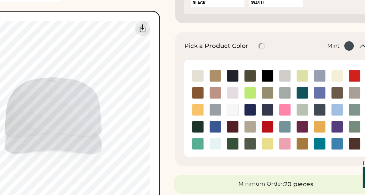
click at [292, 125] on img at bounding box center [292, 126] width 9 height 9
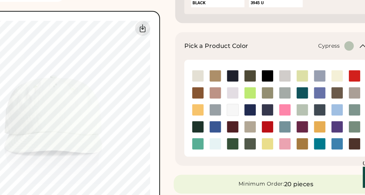
click at [251, 155] on img at bounding box center [250, 153] width 9 height 9
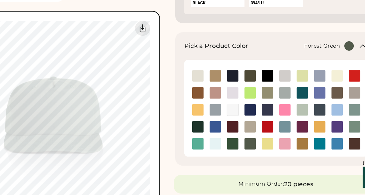
click at [238, 154] on img at bounding box center [236, 153] width 9 height 9
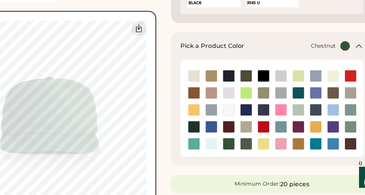
click at [336, 152] on img at bounding box center [334, 153] width 9 height 9
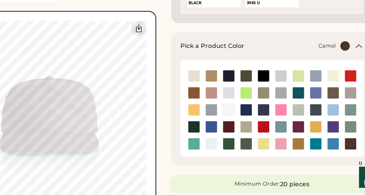
click at [293, 154] on img at bounding box center [292, 153] width 9 height 9
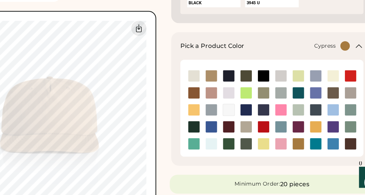
click at [253, 153] on img at bounding box center [250, 153] width 9 height 9
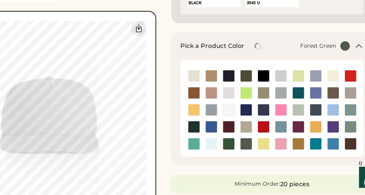
click at [239, 153] on img at bounding box center [236, 153] width 9 height 9
click at [224, 153] on img at bounding box center [223, 153] width 9 height 9
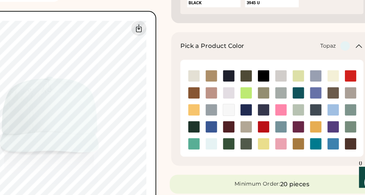
click at [211, 155] on img at bounding box center [209, 153] width 9 height 9
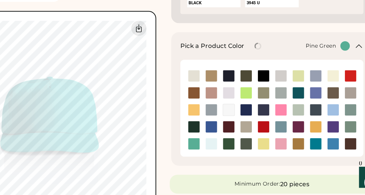
click at [210, 141] on img at bounding box center [209, 140] width 9 height 9
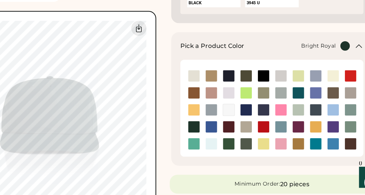
click at [222, 141] on img at bounding box center [223, 140] width 9 height 9
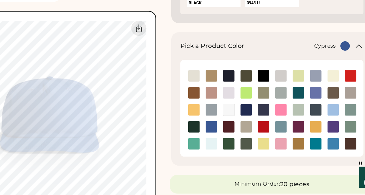
click at [249, 155] on img at bounding box center [250, 153] width 9 height 9
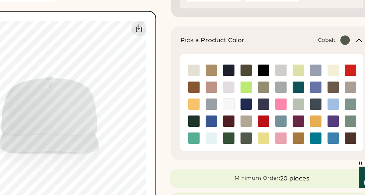
scroll to position [215, 0]
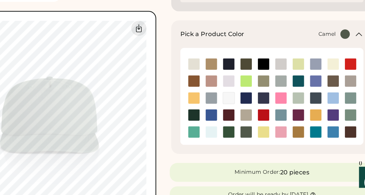
click at [294, 144] on img at bounding box center [292, 144] width 9 height 9
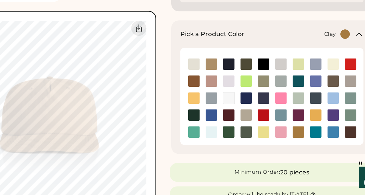
click at [208, 103] on img at bounding box center [209, 103] width 9 height 9
click at [294, 143] on img at bounding box center [292, 144] width 9 height 9
click at [294, 117] on img at bounding box center [292, 116] width 9 height 9
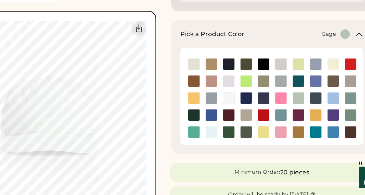
click at [334, 131] on img at bounding box center [334, 130] width 9 height 9
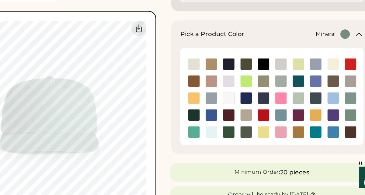
click at [336, 119] on img at bounding box center [334, 116] width 9 height 9
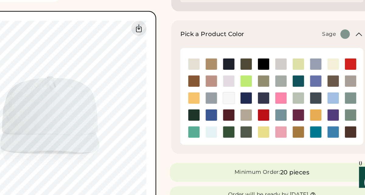
click at [336, 129] on img at bounding box center [334, 130] width 9 height 9
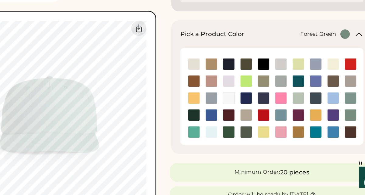
click at [234, 146] on img at bounding box center [236, 144] width 9 height 9
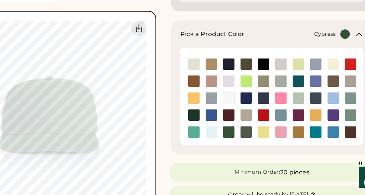
click at [250, 145] on img at bounding box center [250, 144] width 9 height 9
click at [242, 164] on div "AS Colour 1114 Surf Cap Get a Quick Quote Current Price $16.55 Each | 50-79 Cus…" at bounding box center [271, 180] width 171 height 744
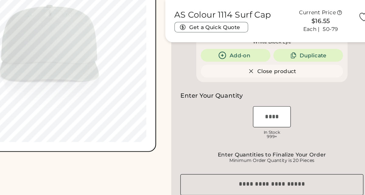
scroll to position [416, 0]
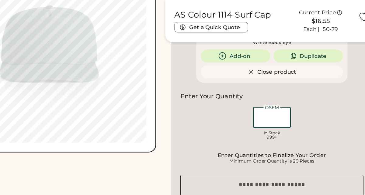
click at [274, 94] on input "input" at bounding box center [272, 94] width 30 height 17
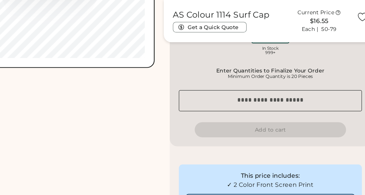
scroll to position [421, 0]
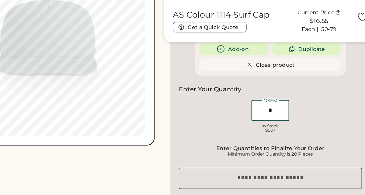
type input "**"
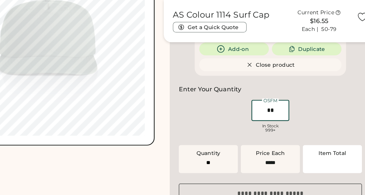
type input "******"
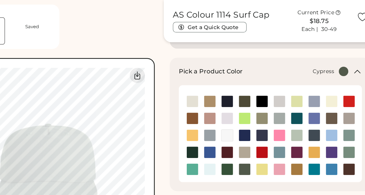
scroll to position [223, 0]
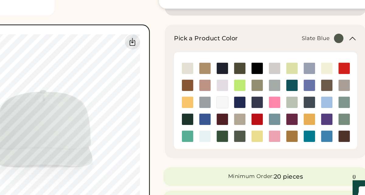
type input "**"
click at [278, 123] on img at bounding box center [278, 123] width 9 height 9
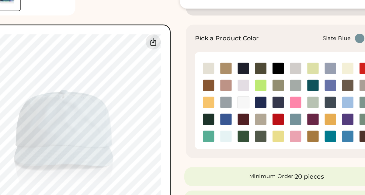
click at [189, 153] on div "AS Colour 1114 Surf Cap Get a Quick Quote Current Price $16.55 Each | 50-79 Cus…" at bounding box center [271, 172] width 171 height 744
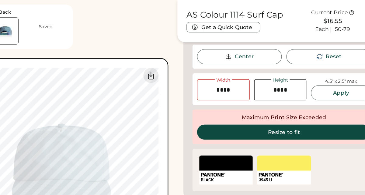
scroll to position [131, 0]
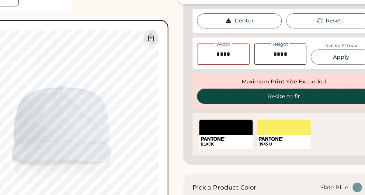
click at [269, 110] on button "Resize to fit" at bounding box center [272, 108] width 140 height 12
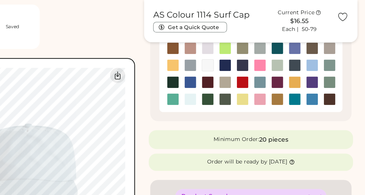
scroll to position [279, 0]
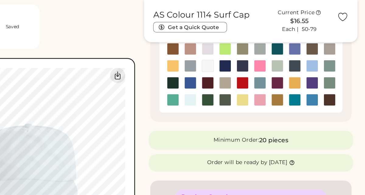
click at [336, 67] on img at bounding box center [334, 66] width 9 height 9
click at [333, 53] on img at bounding box center [334, 53] width 9 height 9
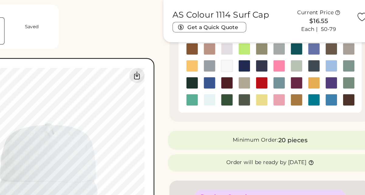
click at [253, 84] on img at bounding box center [250, 80] width 9 height 9
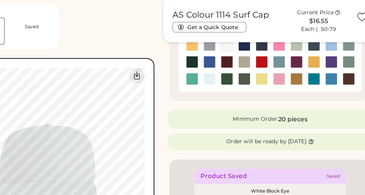
scroll to position [291, 0]
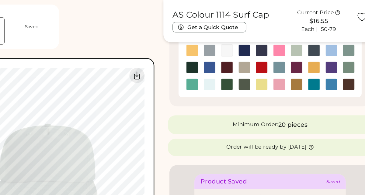
click at [252, 68] on img at bounding box center [250, 68] width 9 height 9
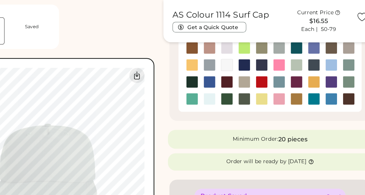
scroll to position [279, 0]
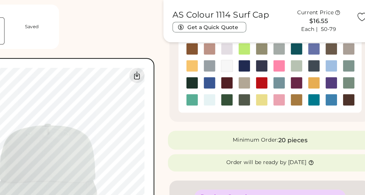
click at [252, 68] on img at bounding box center [250, 66] width 9 height 9
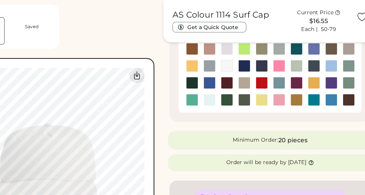
click at [250, 81] on img at bounding box center [250, 80] width 9 height 9
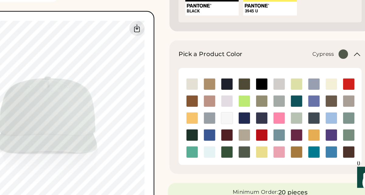
scroll to position [200, 0]
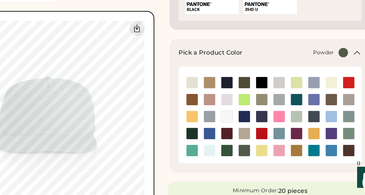
click at [307, 104] on img at bounding box center [306, 104] width 9 height 9
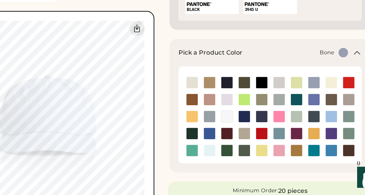
click at [279, 106] on img at bounding box center [278, 104] width 9 height 9
click at [252, 107] on img at bounding box center [250, 104] width 9 height 9
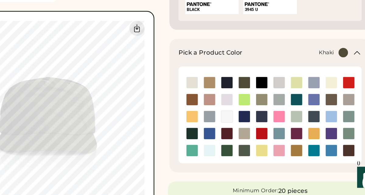
click at [224, 106] on img at bounding box center [223, 104] width 9 height 9
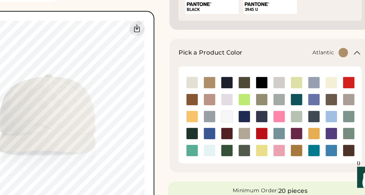
click at [293, 117] on img at bounding box center [292, 118] width 9 height 9
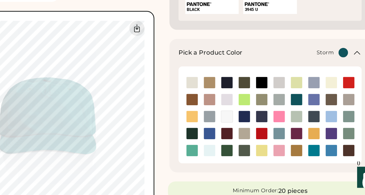
click at [279, 119] on img at bounding box center [278, 118] width 9 height 9
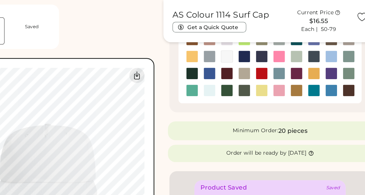
scroll to position [285, 0]
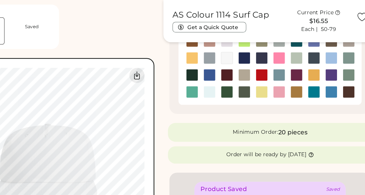
click at [278, 59] on img at bounding box center [278, 60] width 9 height 9
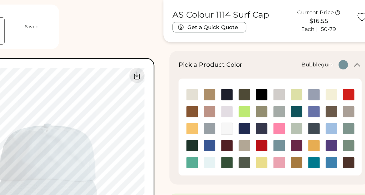
scroll to position [214, 0]
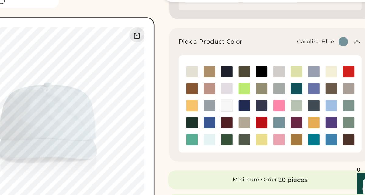
click at [322, 118] on img at bounding box center [320, 117] width 9 height 9
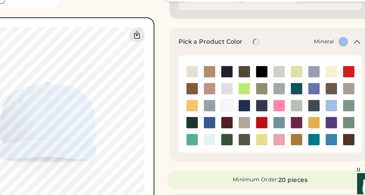
click at [335, 119] on img at bounding box center [334, 117] width 9 height 9
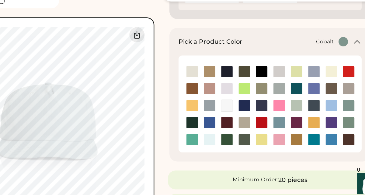
click at [252, 119] on img at bounding box center [250, 117] width 9 height 9
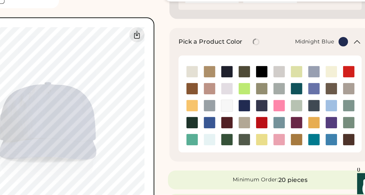
click at [263, 119] on img at bounding box center [264, 117] width 9 height 9
click at [210, 147] on img at bounding box center [209, 145] width 9 height 9
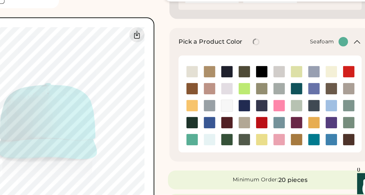
click at [221, 147] on img at bounding box center [223, 145] width 9 height 9
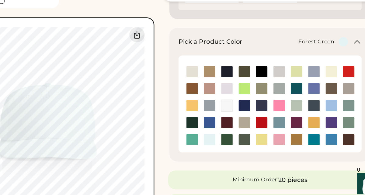
click at [236, 145] on img at bounding box center [236, 145] width 9 height 9
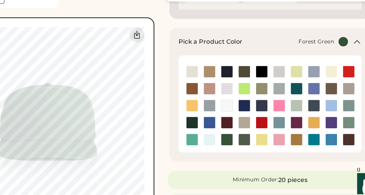
click at [238, 147] on img at bounding box center [236, 145] width 9 height 9
click at [251, 147] on img at bounding box center [250, 145] width 9 height 9
click at [308, 144] on img at bounding box center [306, 145] width 9 height 9
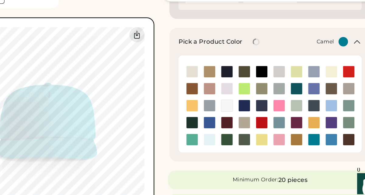
click at [292, 147] on img at bounding box center [292, 145] width 9 height 9
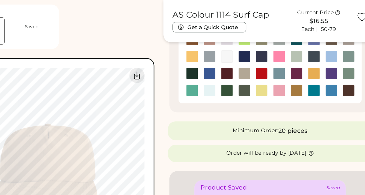
scroll to position [286, 0]
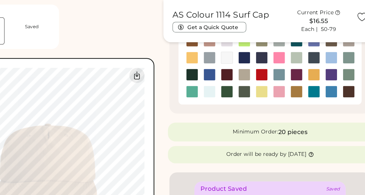
click at [252, 76] on img at bounding box center [250, 73] width 9 height 9
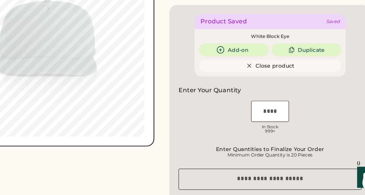
scroll to position [387, 0]
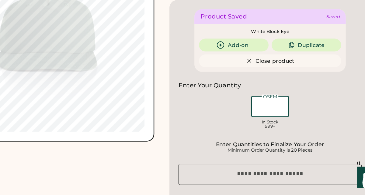
click at [277, 124] on input "input" at bounding box center [272, 123] width 30 height 17
type input "**"
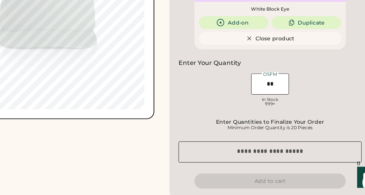
type input "**"
type input "******"
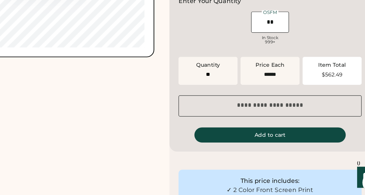
scroll to position [457, 0]
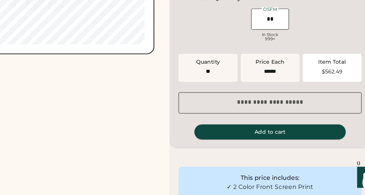
click at [262, 144] on button "Add to cart" at bounding box center [272, 144] width 122 height 12
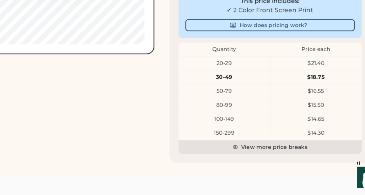
scroll to position [0, 0]
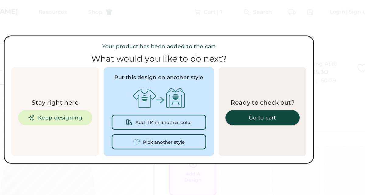
click at [263, 97] on div "Go to cart" at bounding box center [265, 97] width 45 height 4
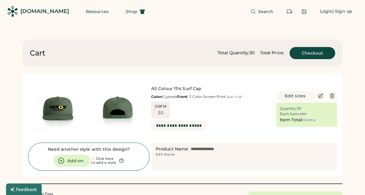
type input "******"
type input "*******"
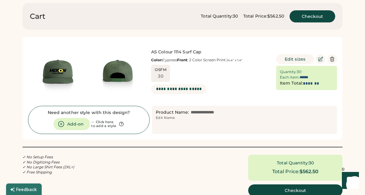
scroll to position [36, 0]
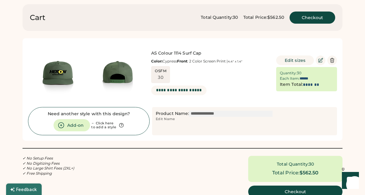
click at [170, 120] on div "Edit Name" at bounding box center [165, 119] width 19 height 5
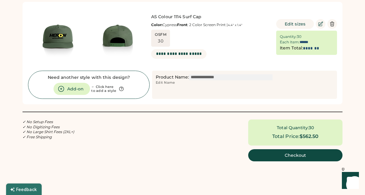
scroll to position [74, 0]
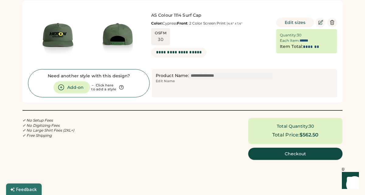
type input "**********"
click at [288, 156] on button "Checkout" at bounding box center [295, 154] width 94 height 12
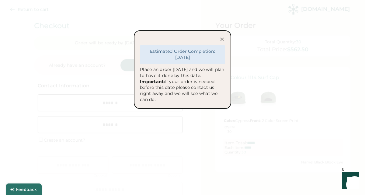
click at [221, 39] on icon at bounding box center [221, 39] width 3 height 3
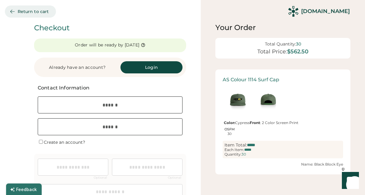
click at [30, 9] on button "Return to cart" at bounding box center [30, 11] width 51 height 12
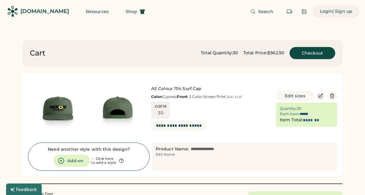
click at [343, 12] on div "| Sign up" at bounding box center [342, 12] width 20 height 6
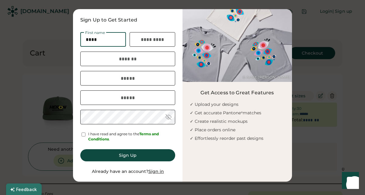
click at [100, 43] on input "input" at bounding box center [103, 39] width 46 height 15
type input "****"
type input "********"
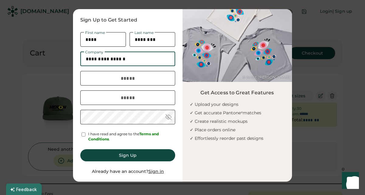
type input "**********"
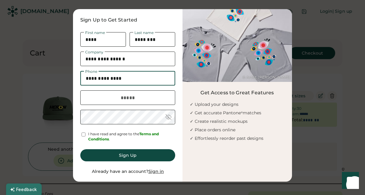
type input "**********"
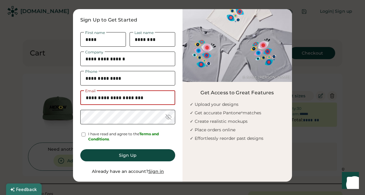
type input "**********"
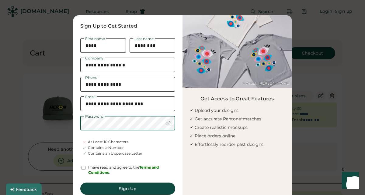
scroll to position [21, 0]
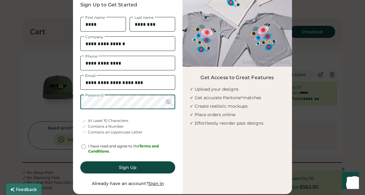
click at [167, 103] on div at bounding box center [168, 102] width 6 height 6
click at [86, 148] on div "I have read and agree to the Terms and Conditions ." at bounding box center [127, 149] width 95 height 10
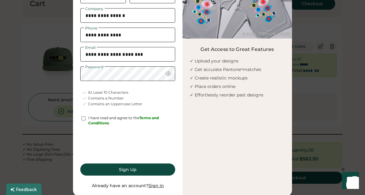
scroll to position [64, 0]
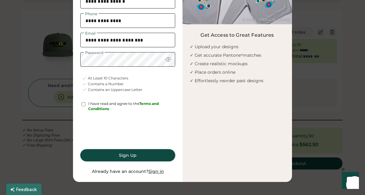
click at [128, 159] on button "Sign Up" at bounding box center [127, 156] width 95 height 12
click at [123, 157] on button "Sign Up" at bounding box center [127, 156] width 95 height 12
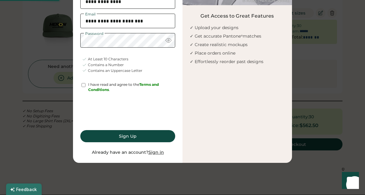
scroll to position [81, 0]
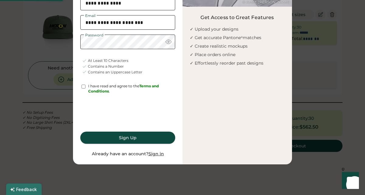
click at [121, 139] on button "Sign Up" at bounding box center [127, 138] width 95 height 12
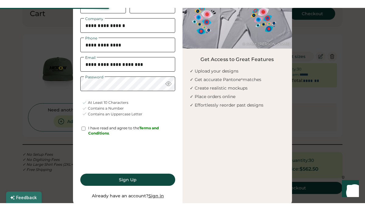
scroll to position [48, 0]
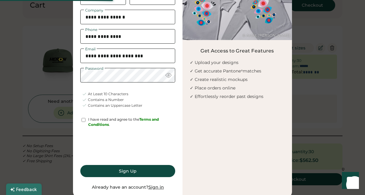
click at [168, 99] on div "At Least 10 Characters Contains a Number Contains an Uppercase Letter" at bounding box center [127, 100] width 95 height 20
click at [168, 77] on div at bounding box center [168, 75] width 6 height 6
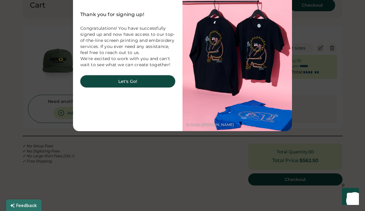
click at [121, 83] on button "Let's Go!" at bounding box center [127, 81] width 95 height 12
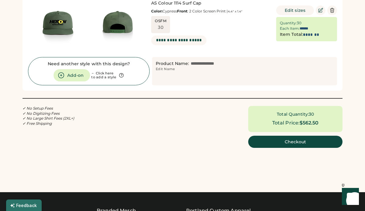
scroll to position [0, 0]
